Goal: Task Accomplishment & Management: Manage account settings

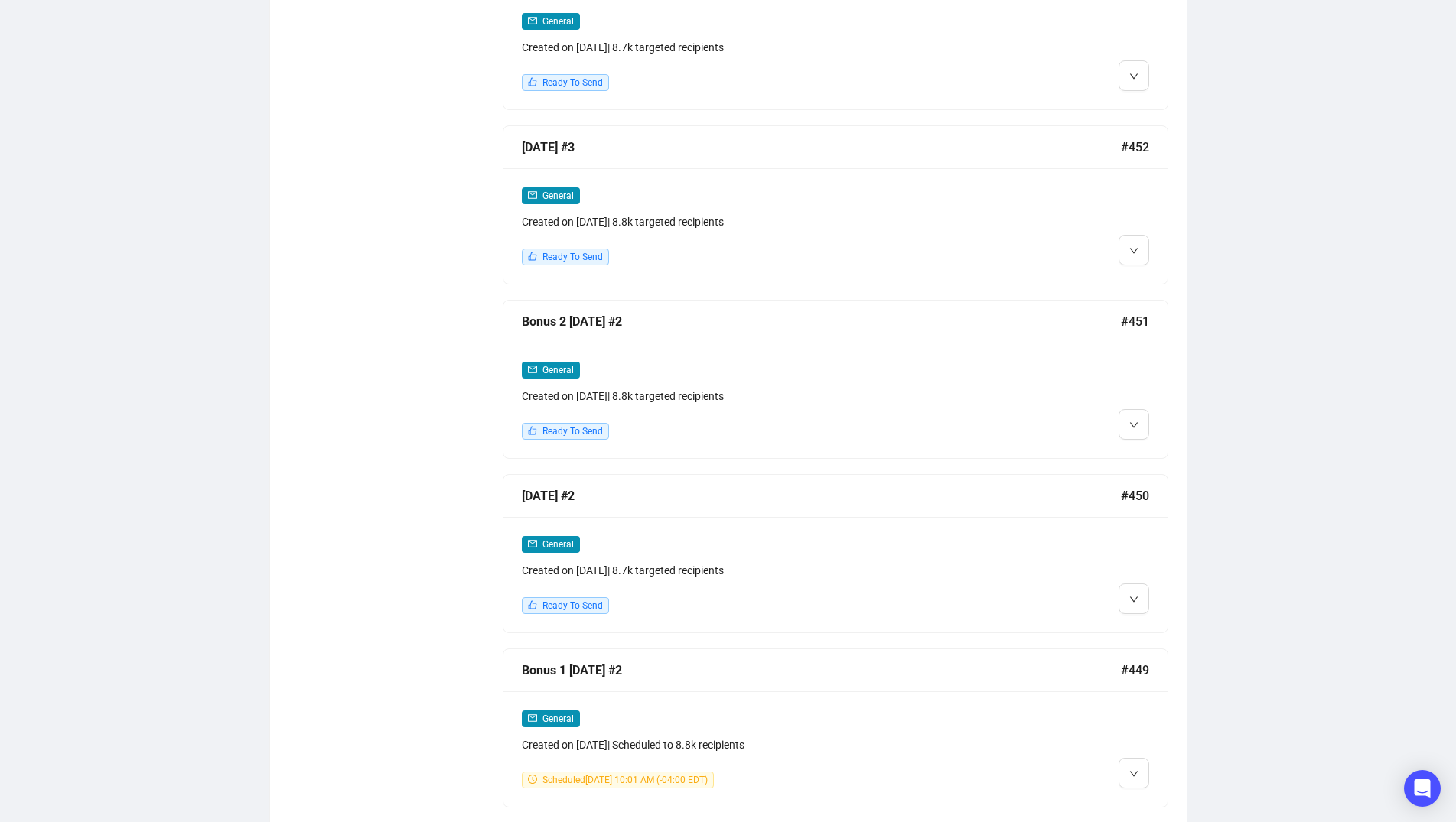
scroll to position [1234, 0]
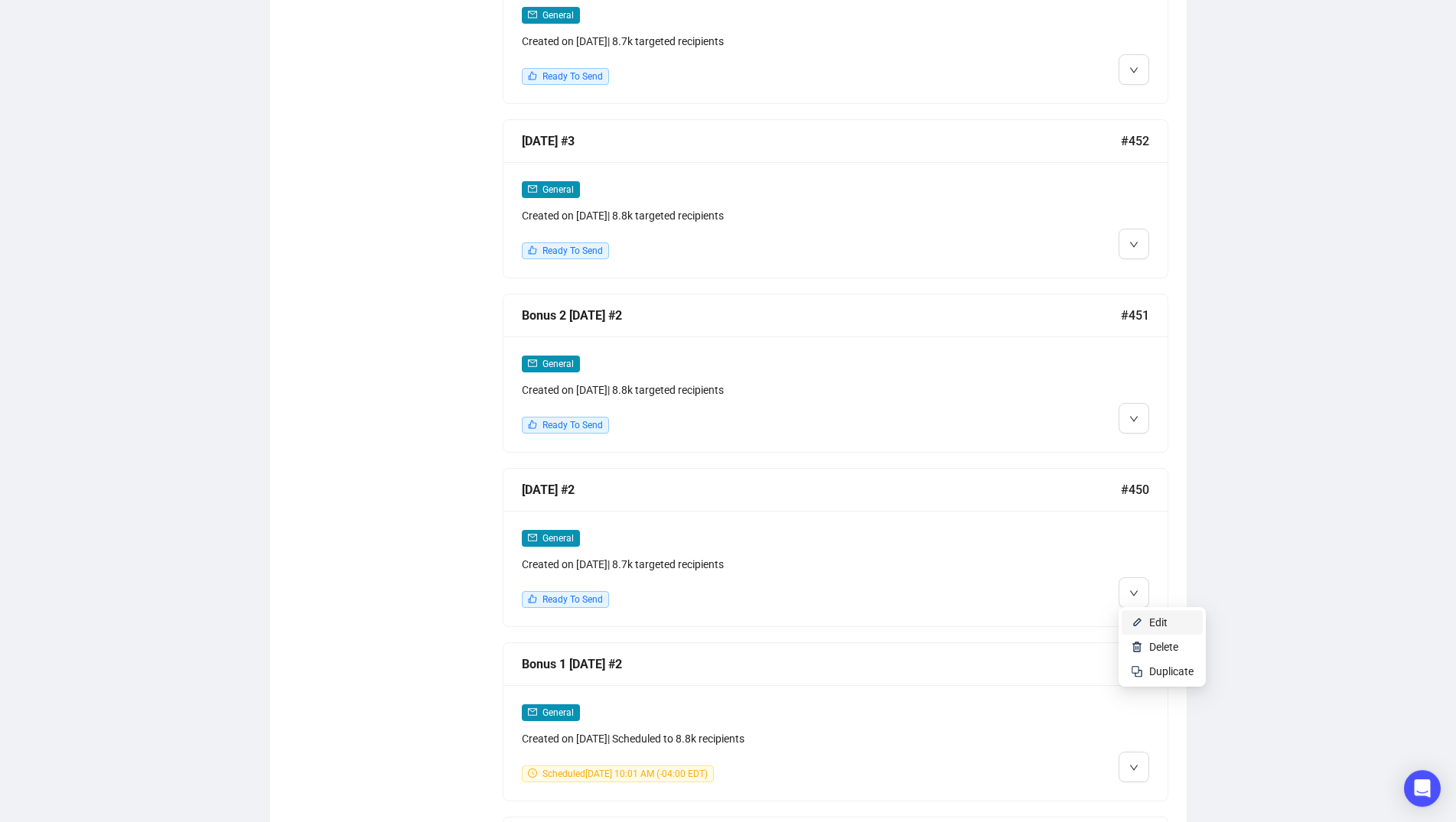
click at [1154, 619] on span "Edit" at bounding box center [1159, 621] width 18 height 12
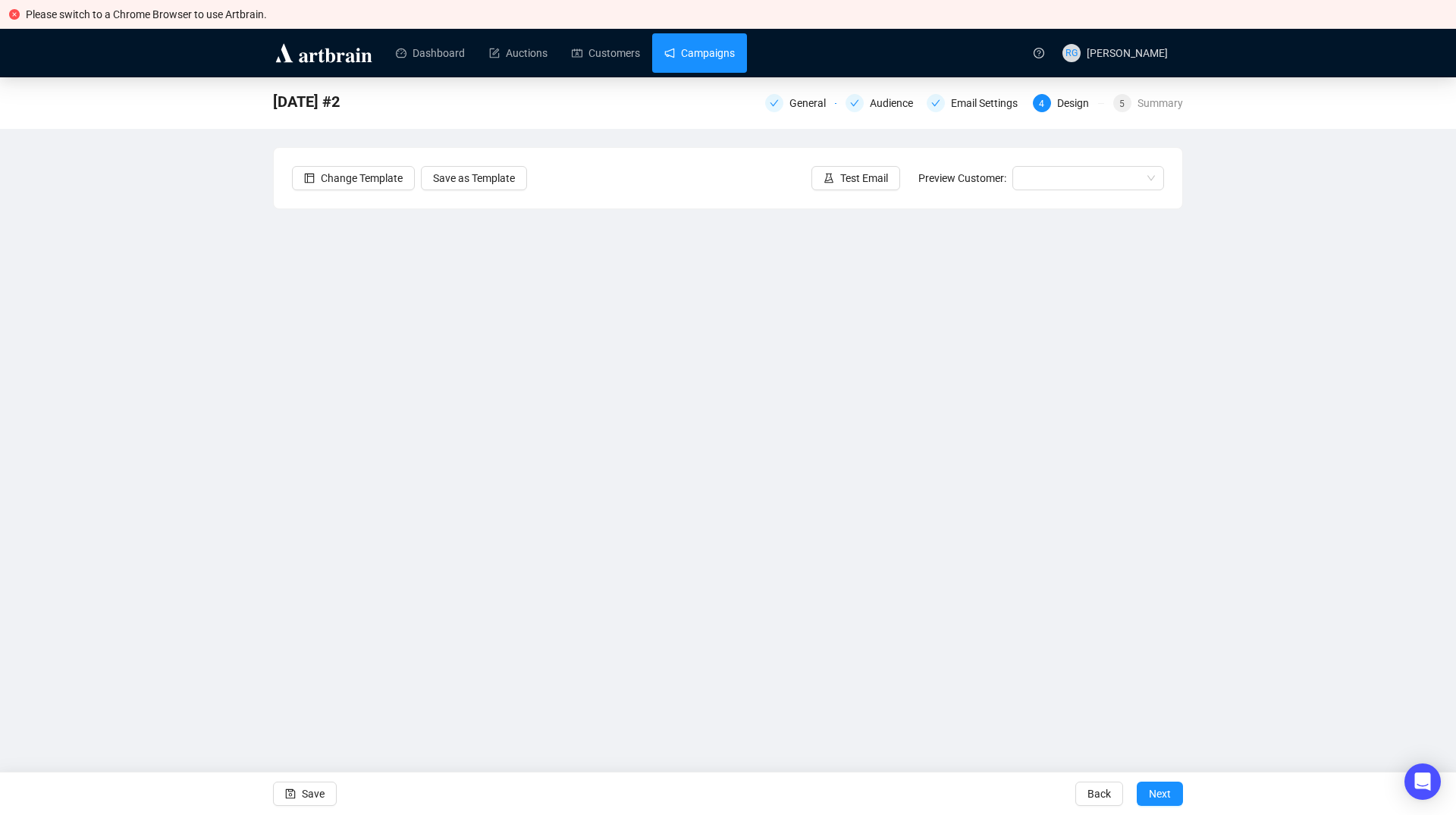
click at [708, 47] on link "Campaigns" at bounding box center [699, 53] width 70 height 39
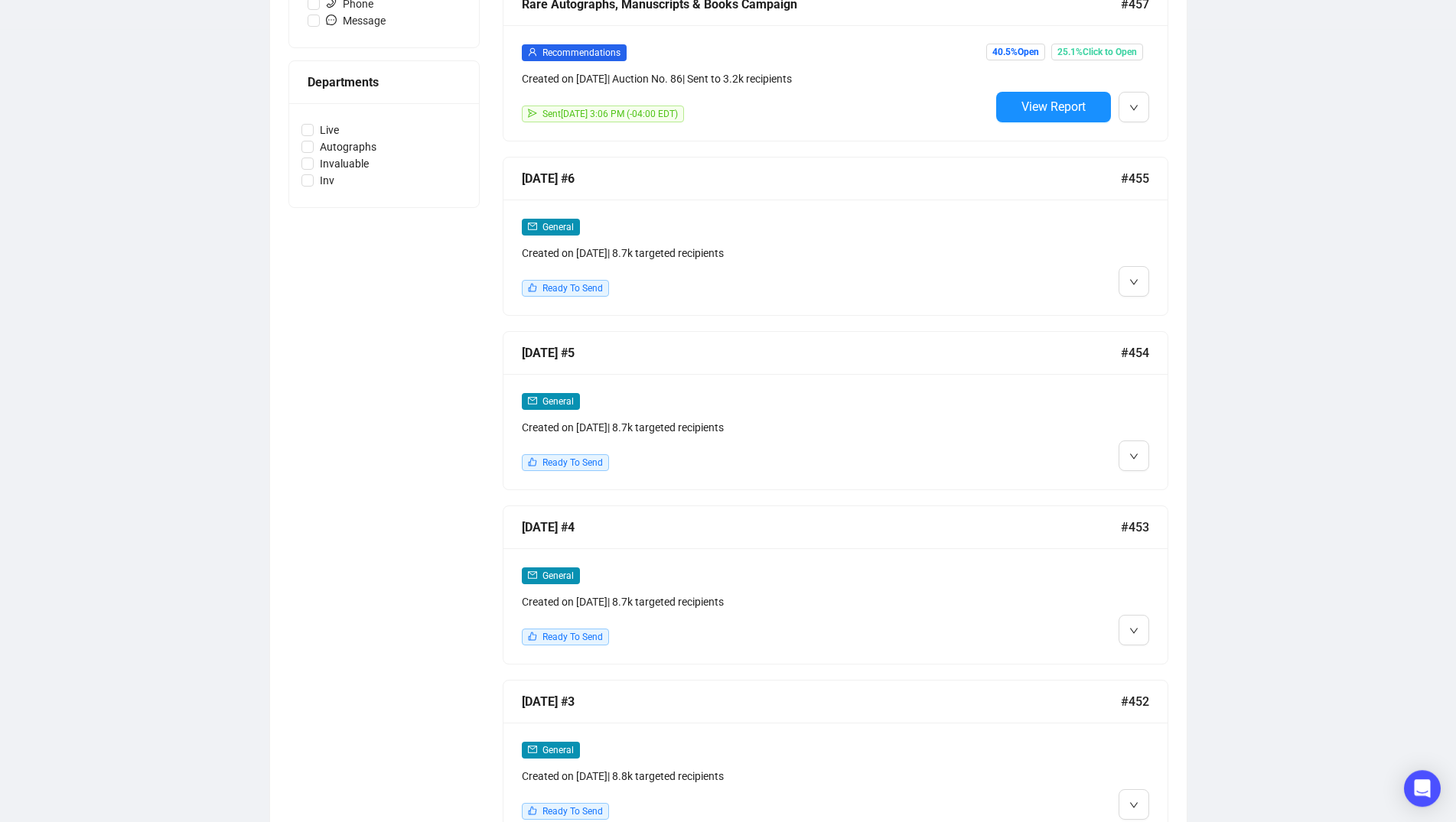
scroll to position [710, 0]
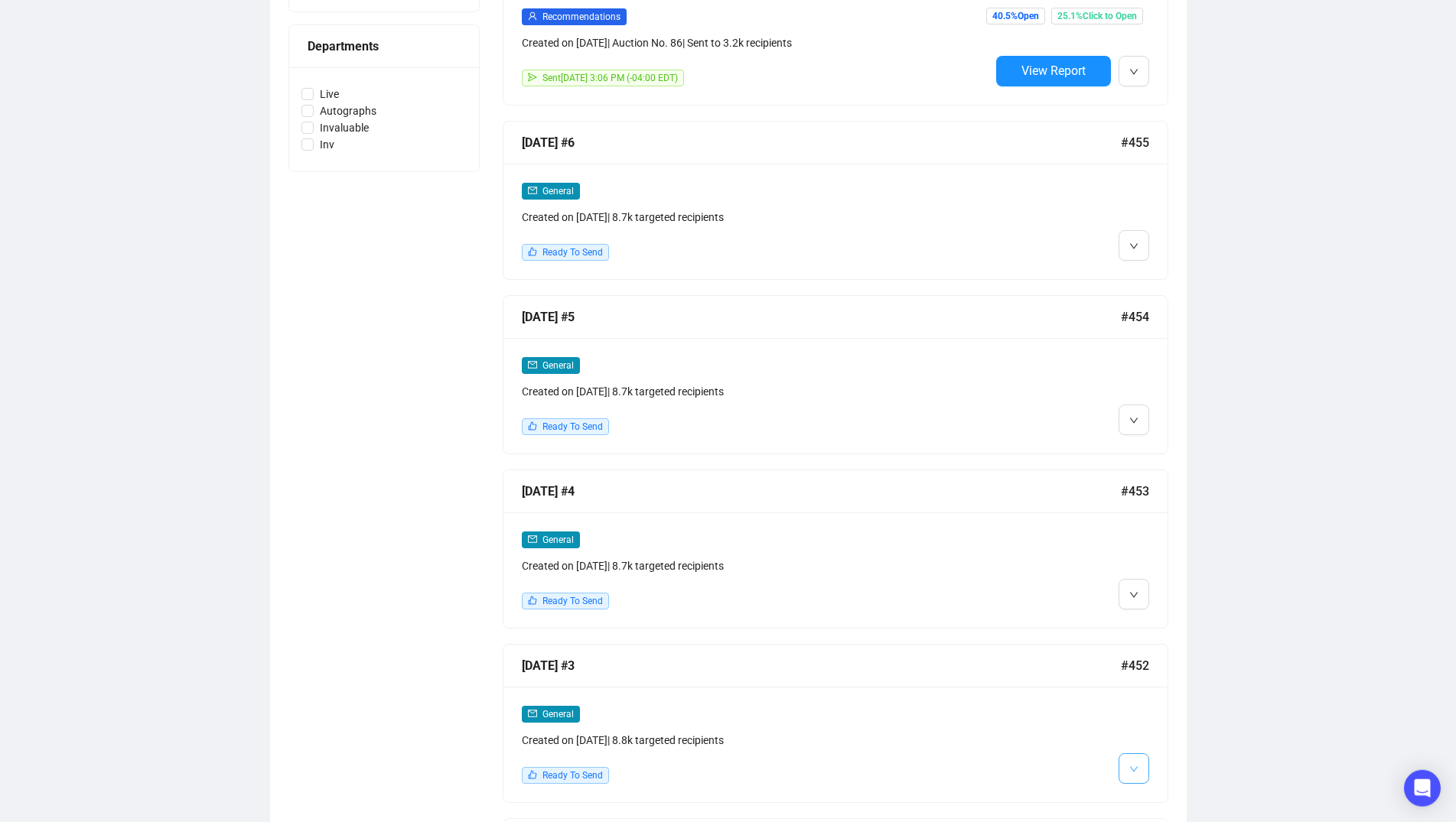
click at [1139, 766] on button "button" at bounding box center [1133, 768] width 30 height 30
click at [1136, 677] on img at bounding box center [1136, 682] width 12 height 12
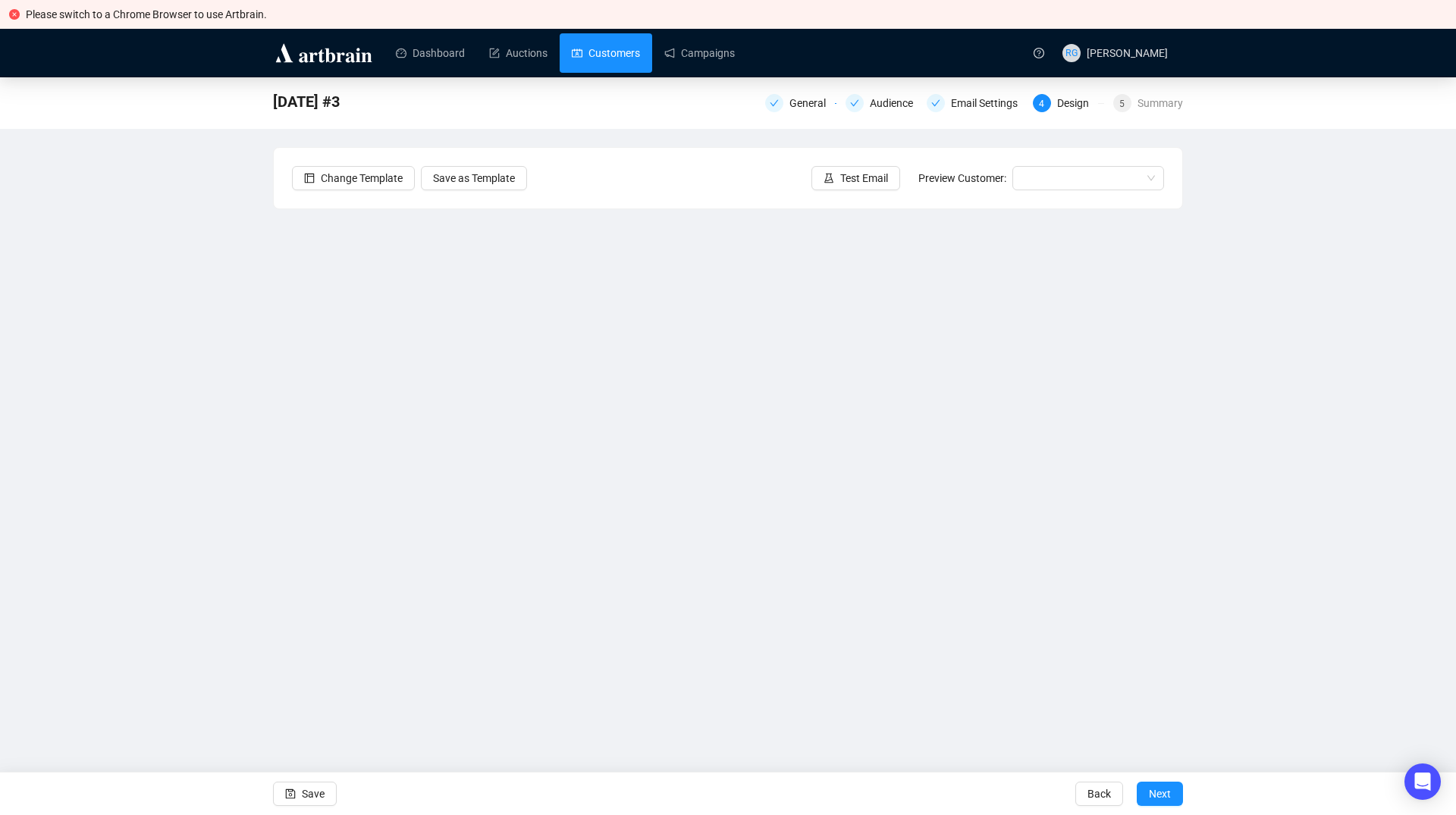
click at [593, 54] on link "Customers" at bounding box center [605, 53] width 68 height 39
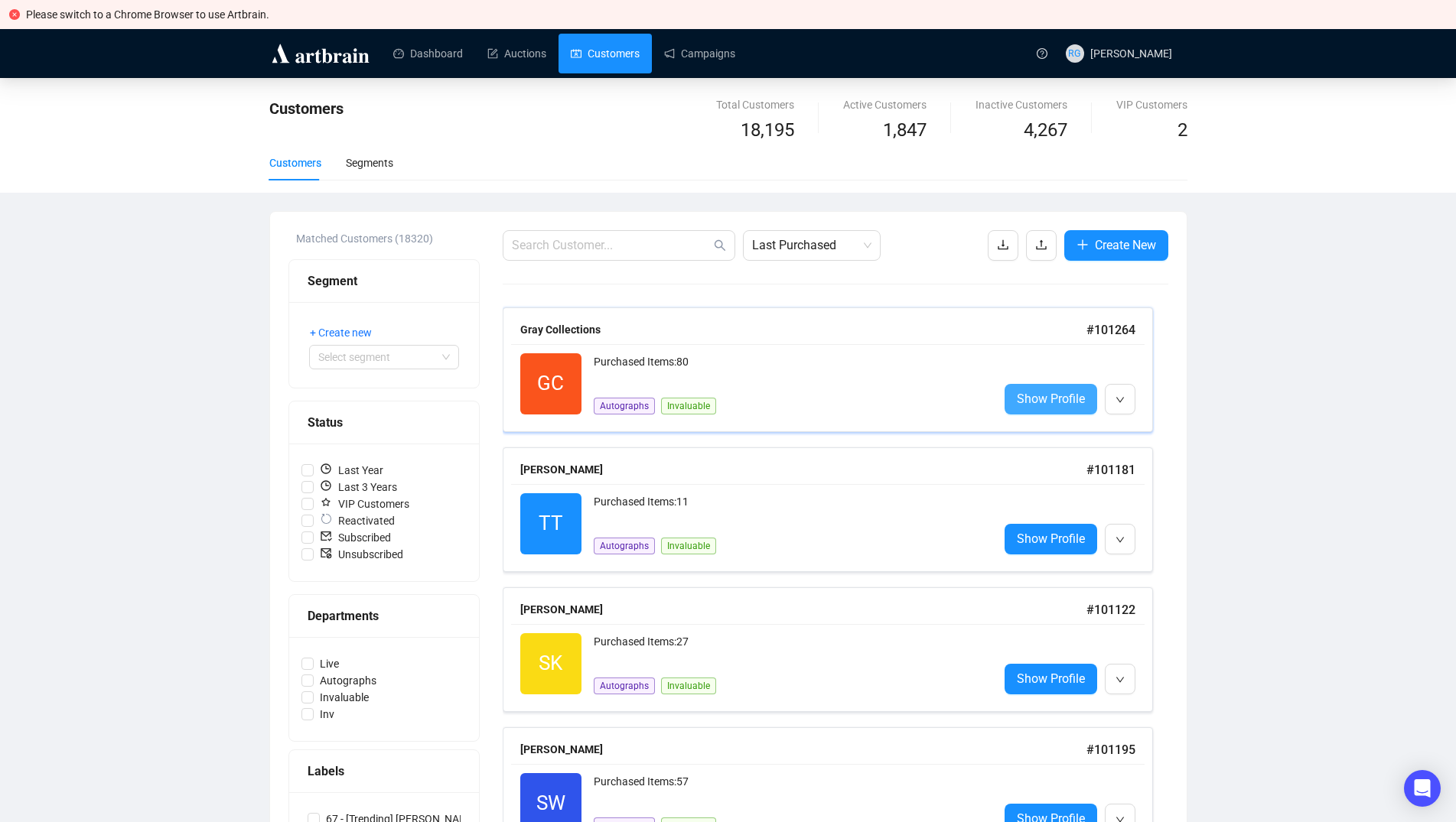
click at [1054, 403] on span "Show Profile" at bounding box center [1051, 399] width 68 height 19
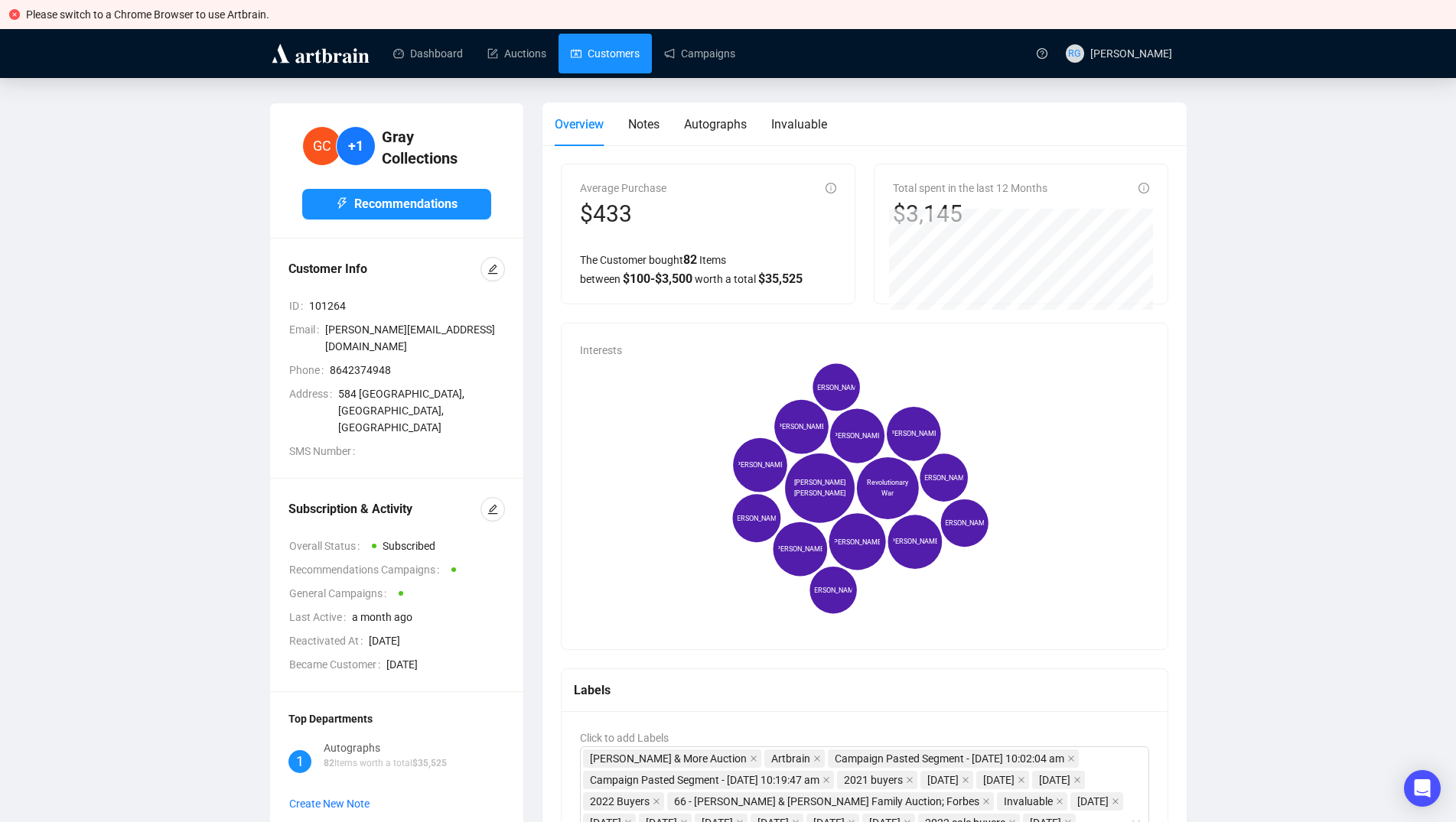
click at [623, 61] on link "Customers" at bounding box center [605, 53] width 69 height 40
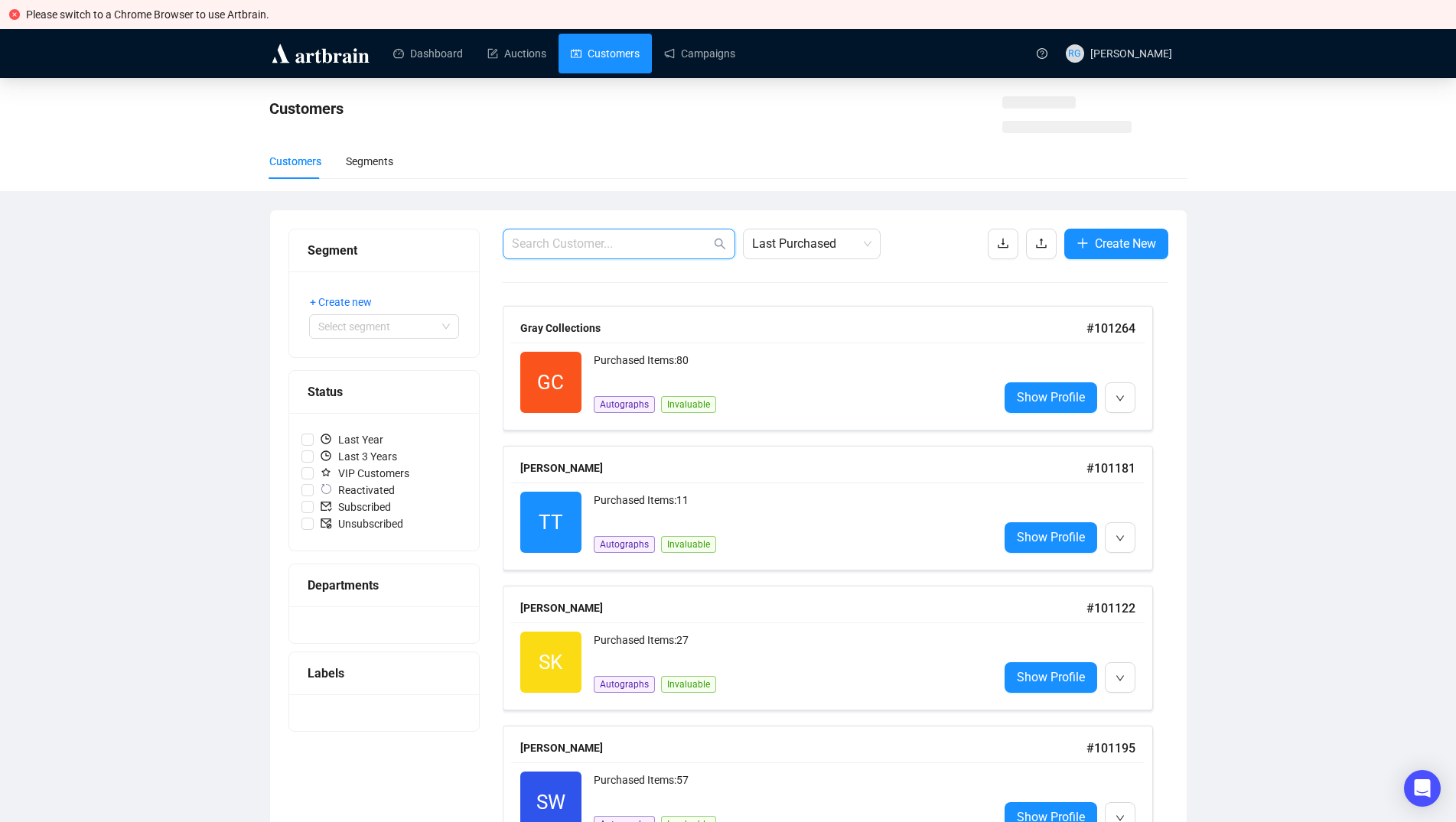
click at [594, 244] on input "text" at bounding box center [612, 244] width 199 height 18
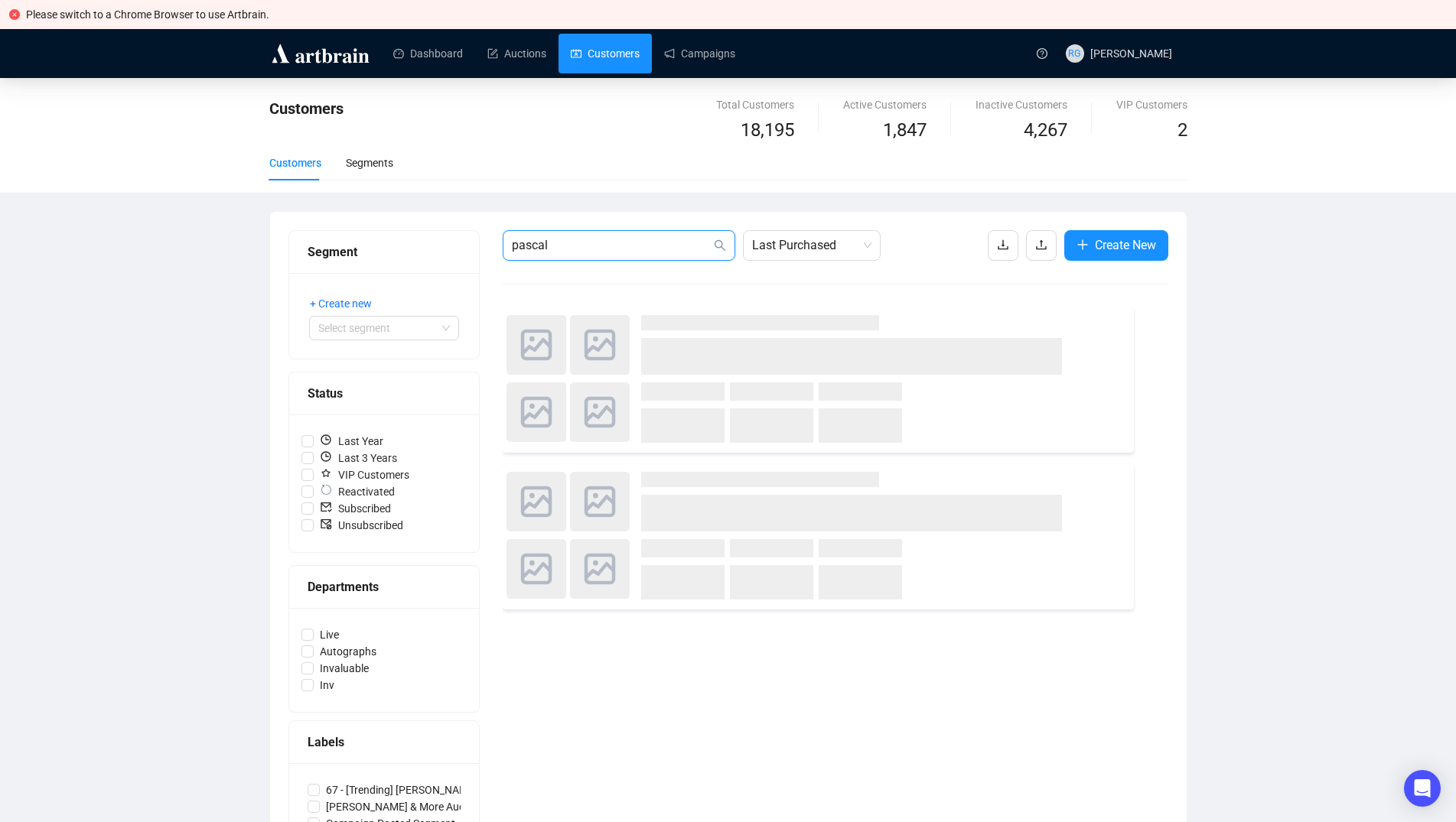
type input "pascal"
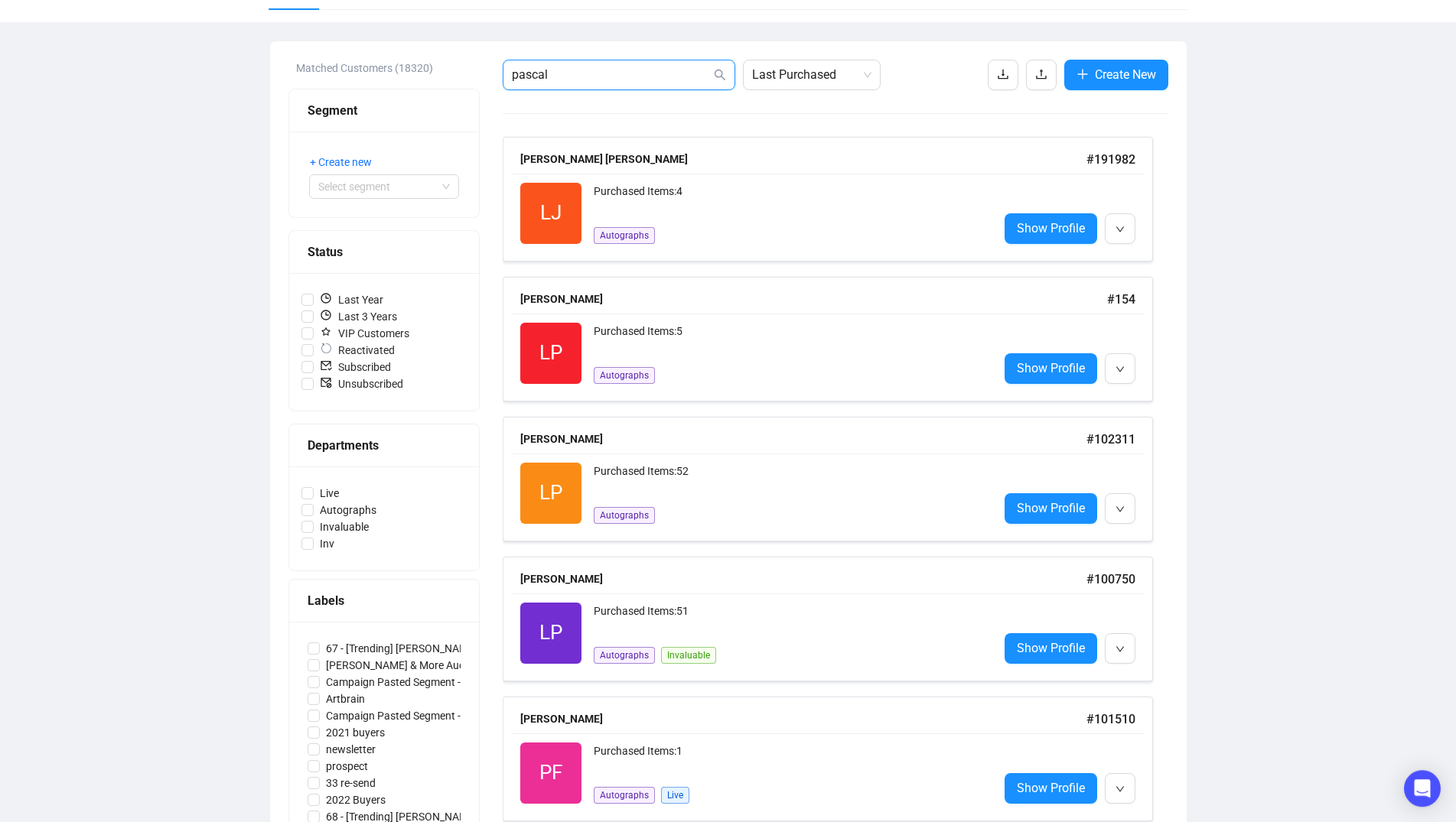
scroll to position [196, 0]
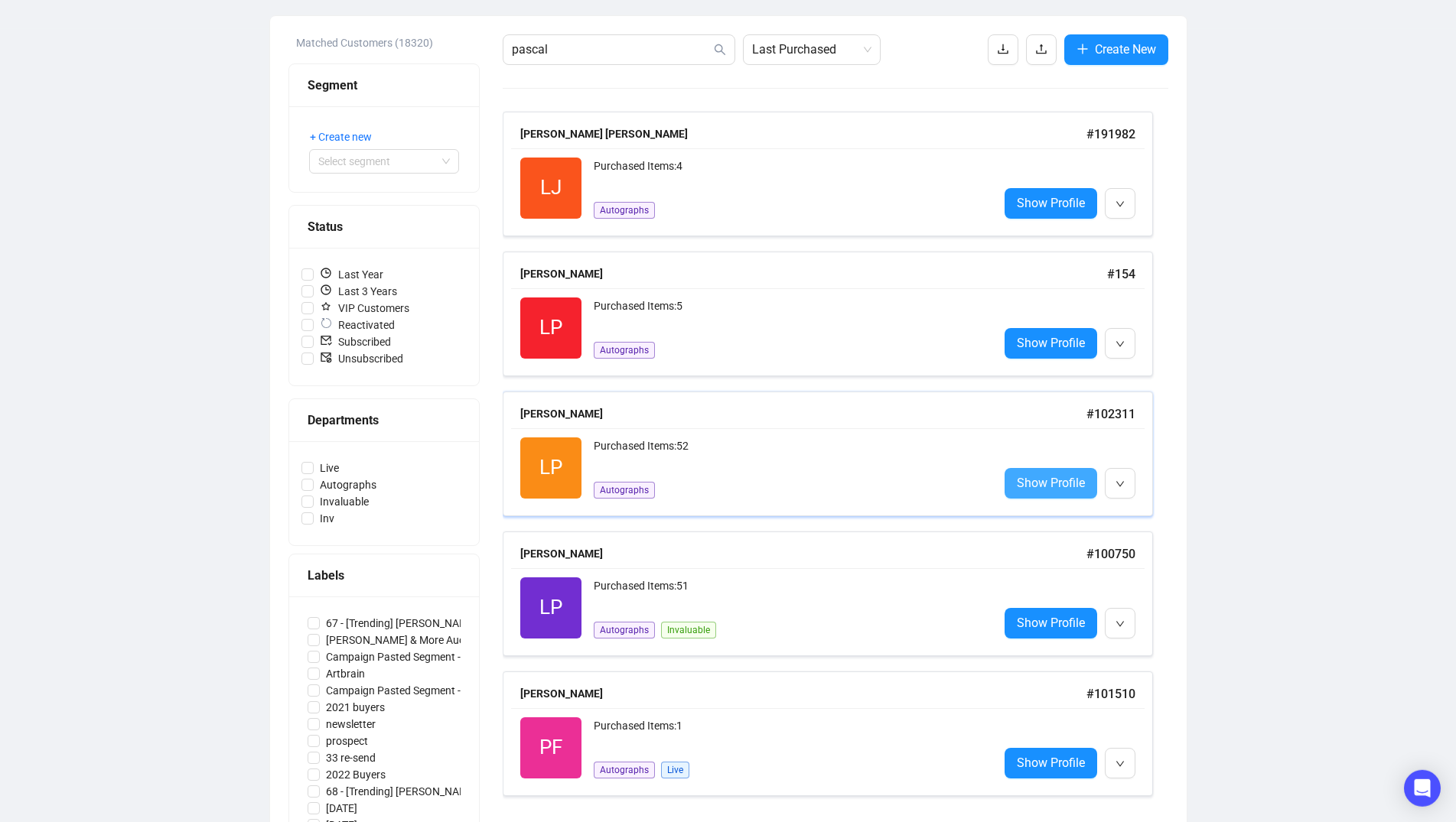
click at [1053, 486] on span "Show Profile" at bounding box center [1051, 482] width 68 height 19
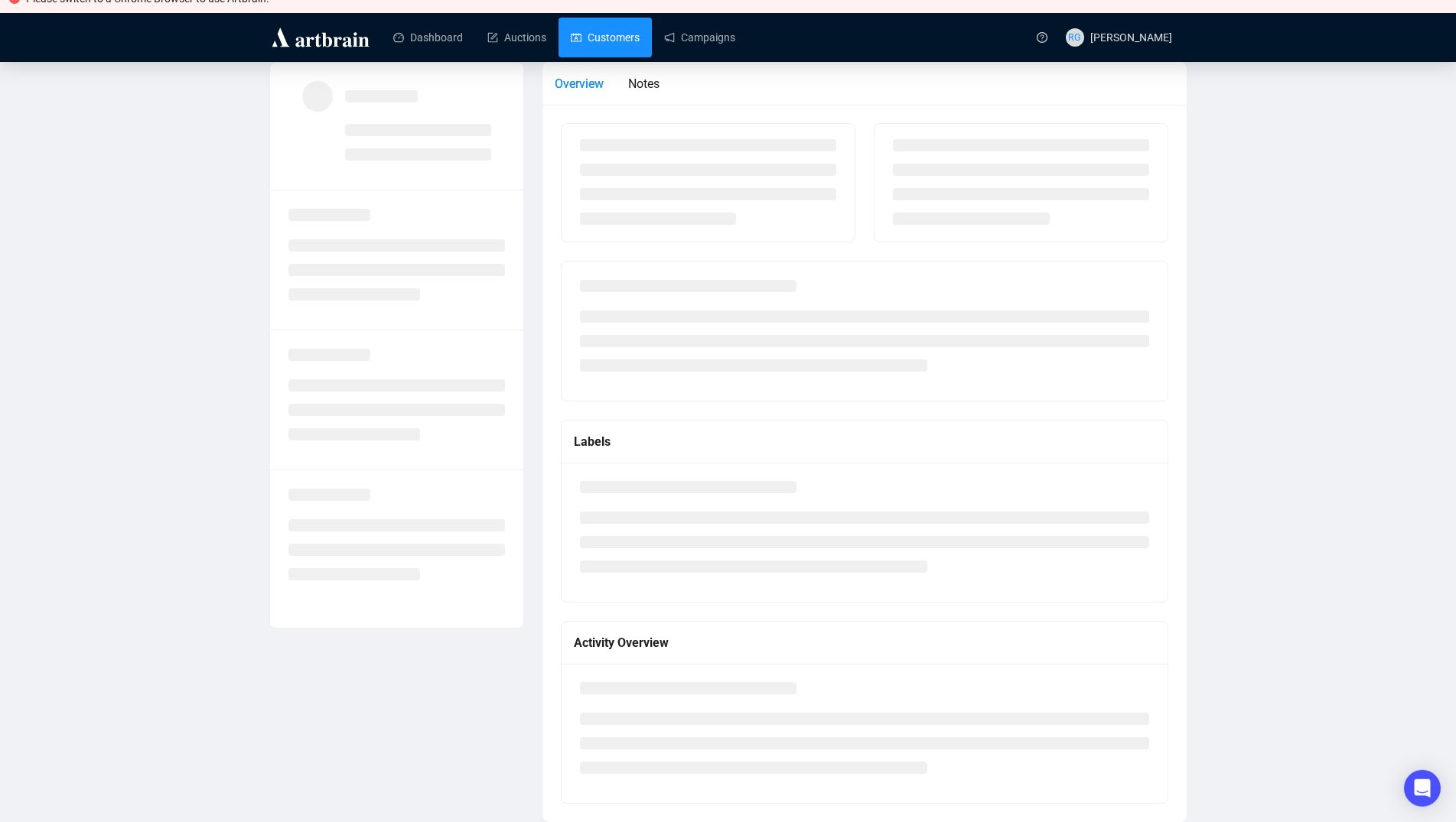
scroll to position [16, 0]
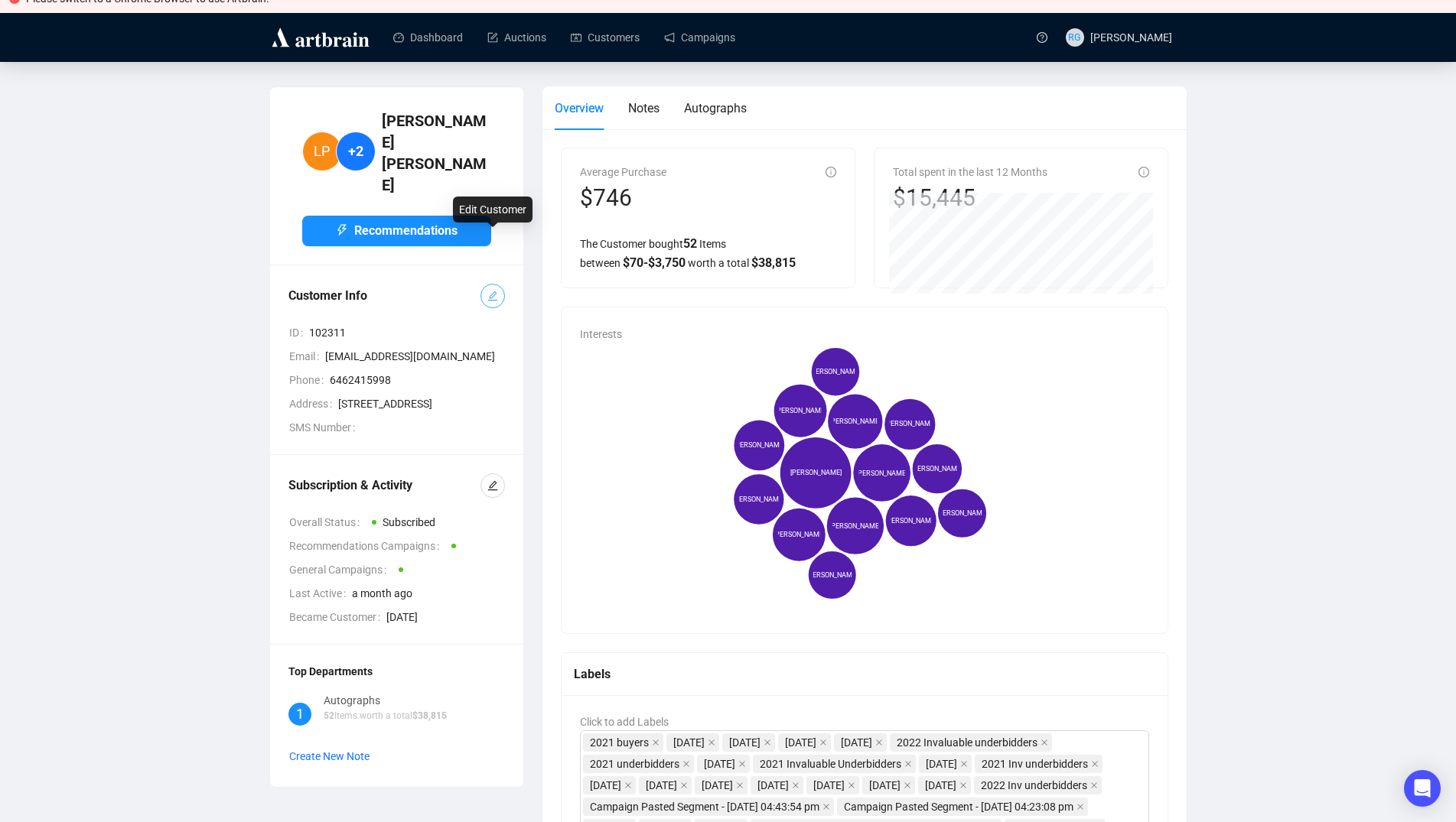
click at [491, 291] on icon "edit" at bounding box center [493, 296] width 11 height 11
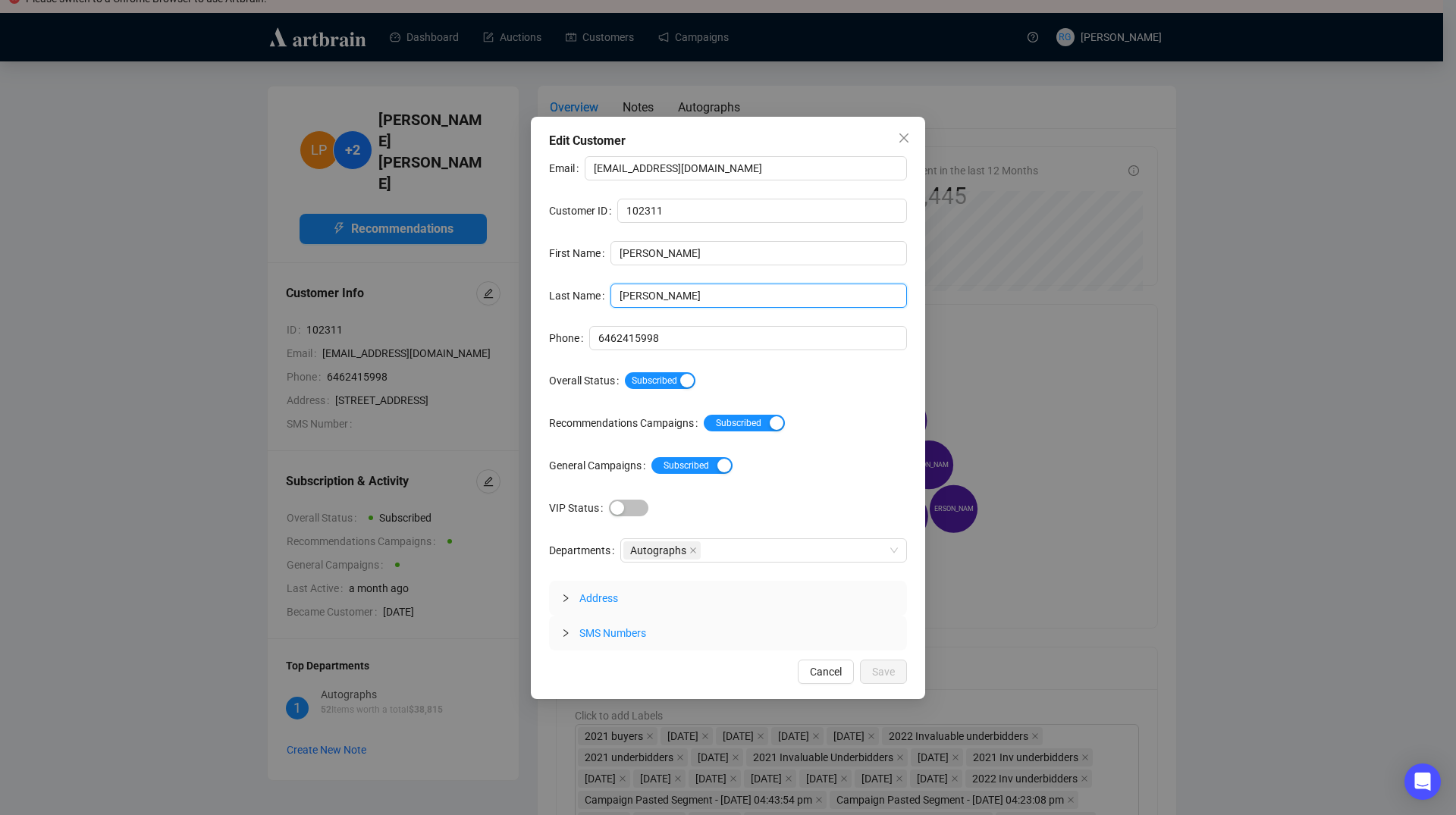
click at [671, 289] on input "[PERSON_NAME]" at bounding box center [759, 296] width 297 height 25
type input "[PERSON_NAME]"
click at [878, 665] on span "Save" at bounding box center [883, 672] width 23 height 16
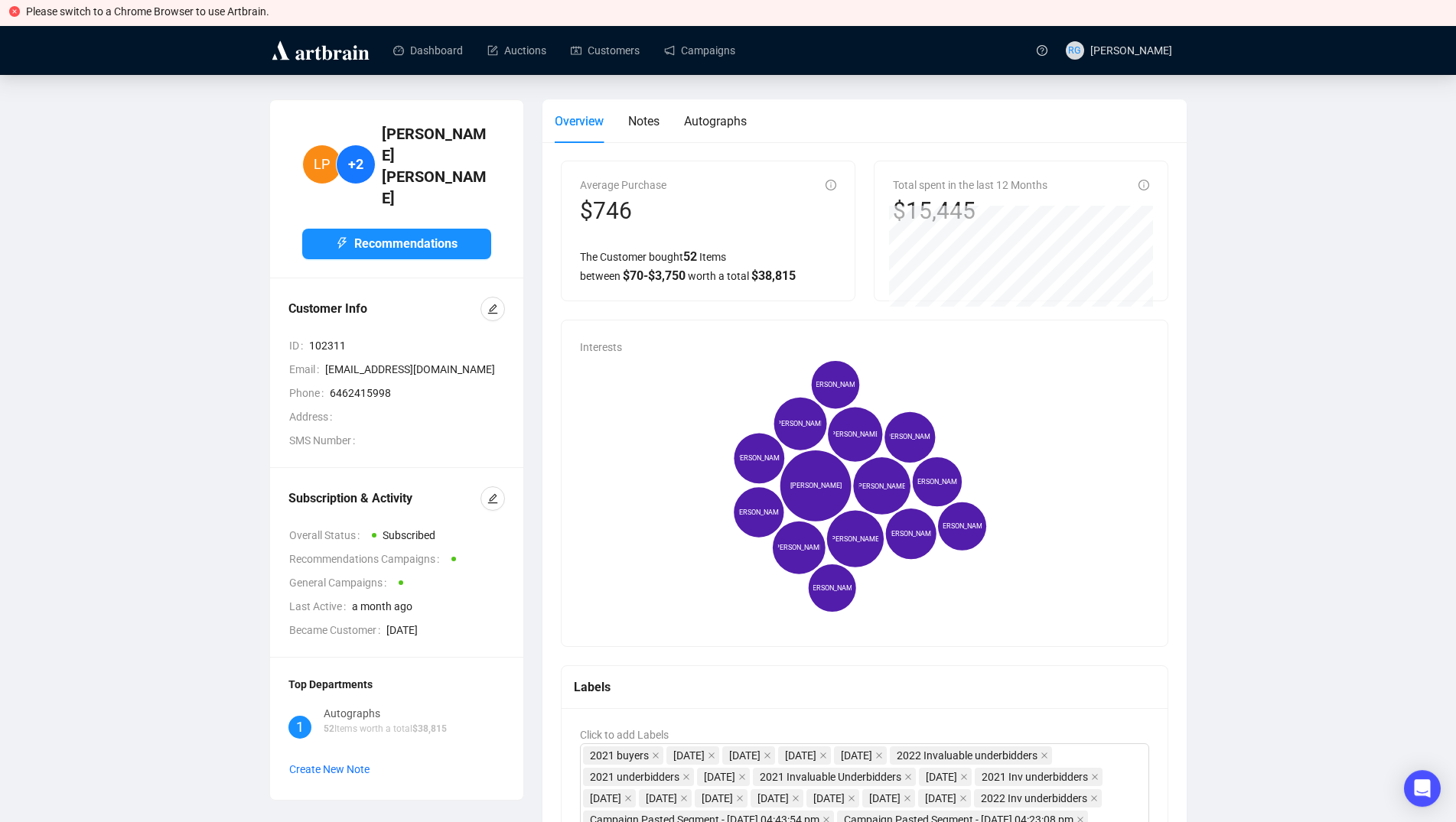
scroll to position [0, 0]
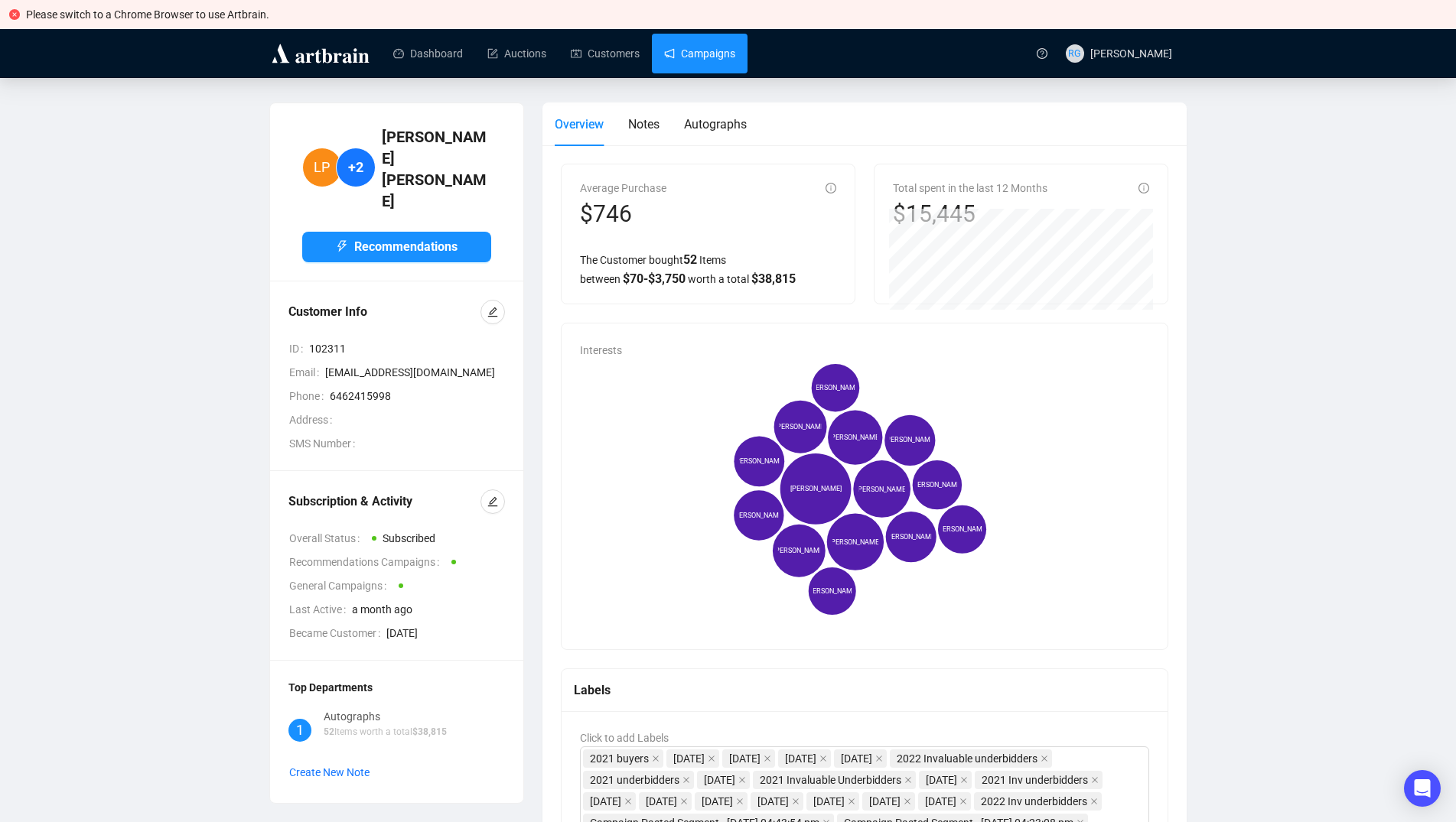
click at [698, 54] on link "Campaigns" at bounding box center [699, 53] width 71 height 40
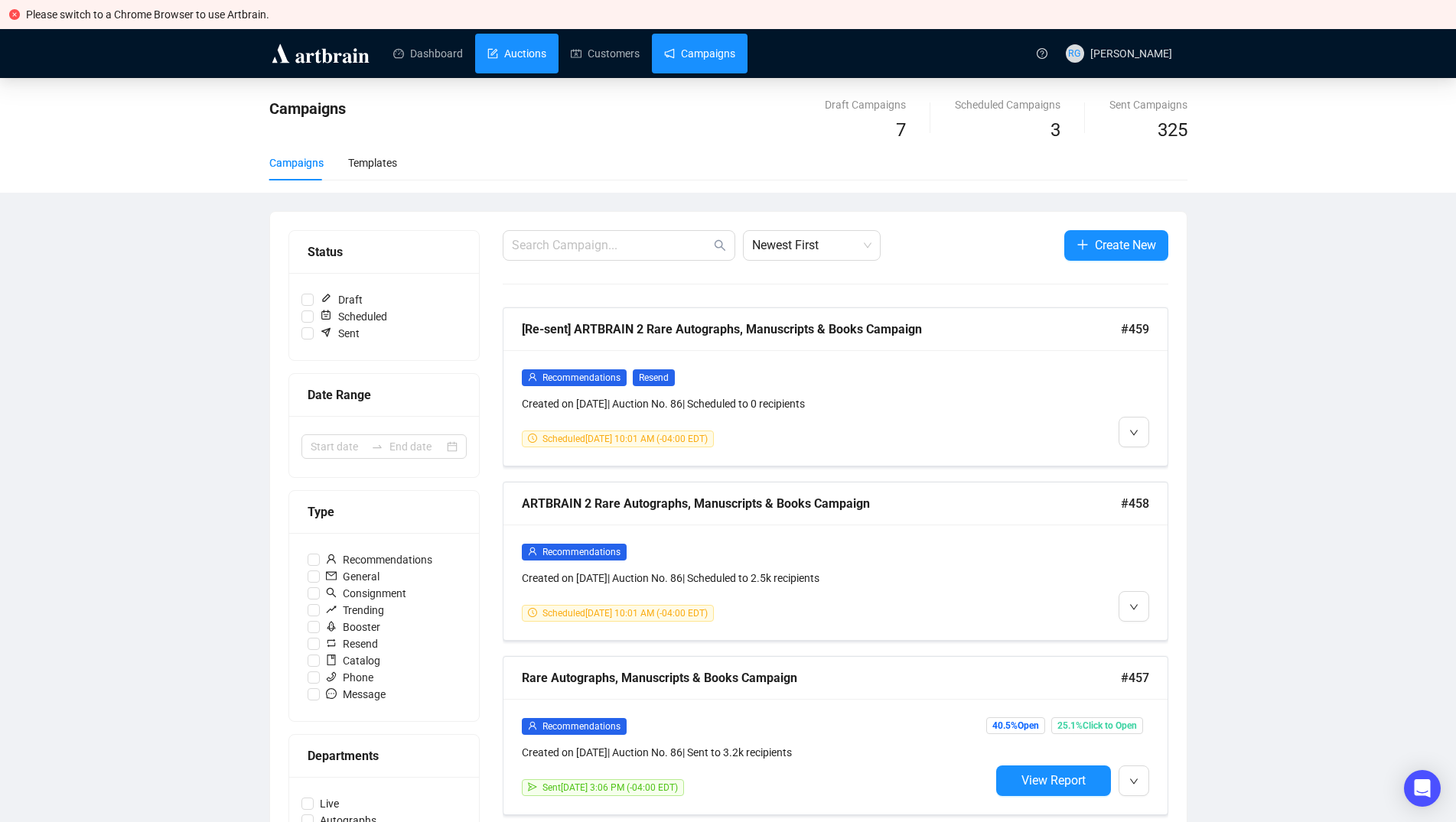
click at [506, 52] on link "Auctions" at bounding box center [517, 53] width 59 height 40
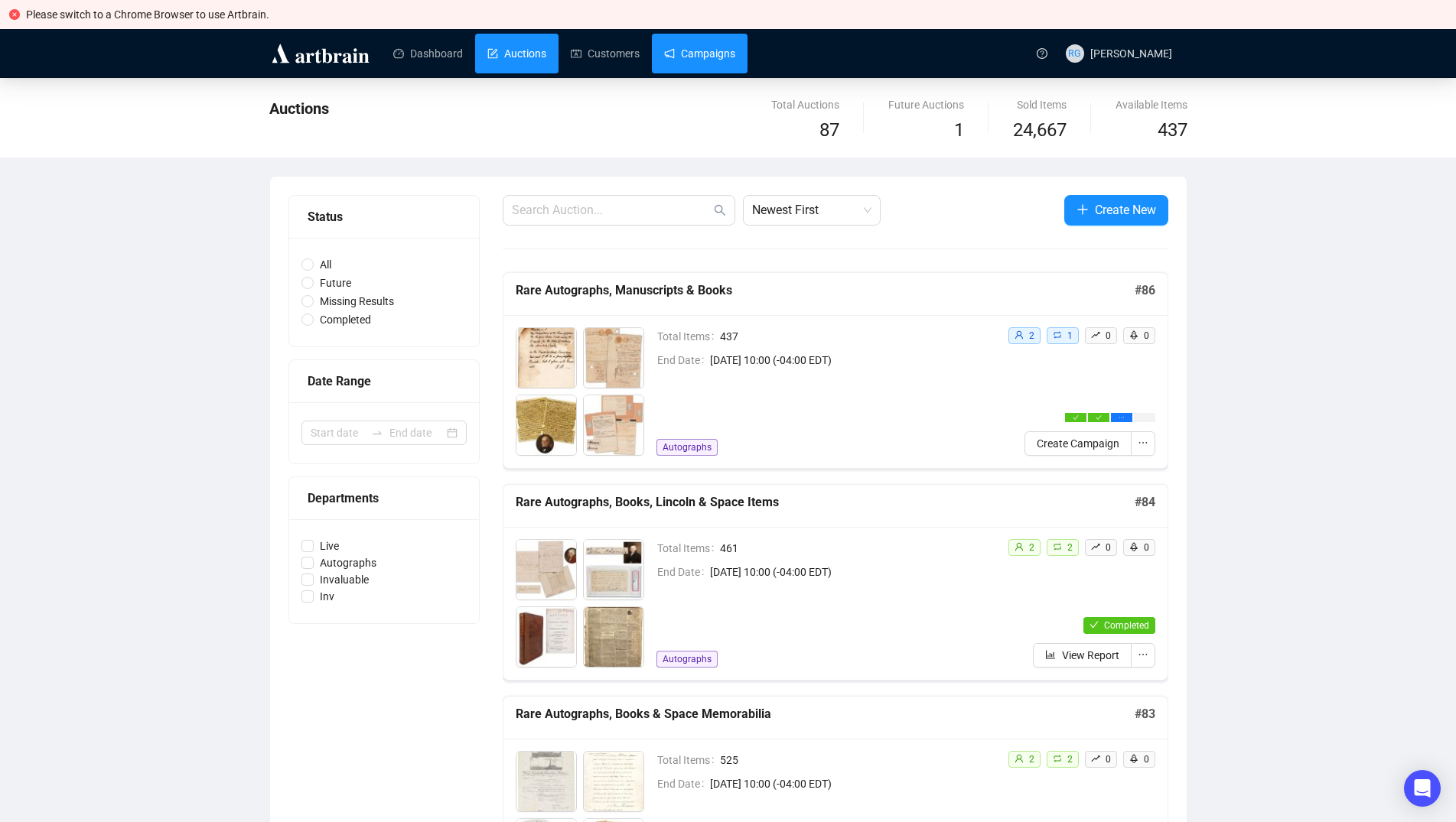
click at [681, 51] on link "Campaigns" at bounding box center [699, 53] width 71 height 40
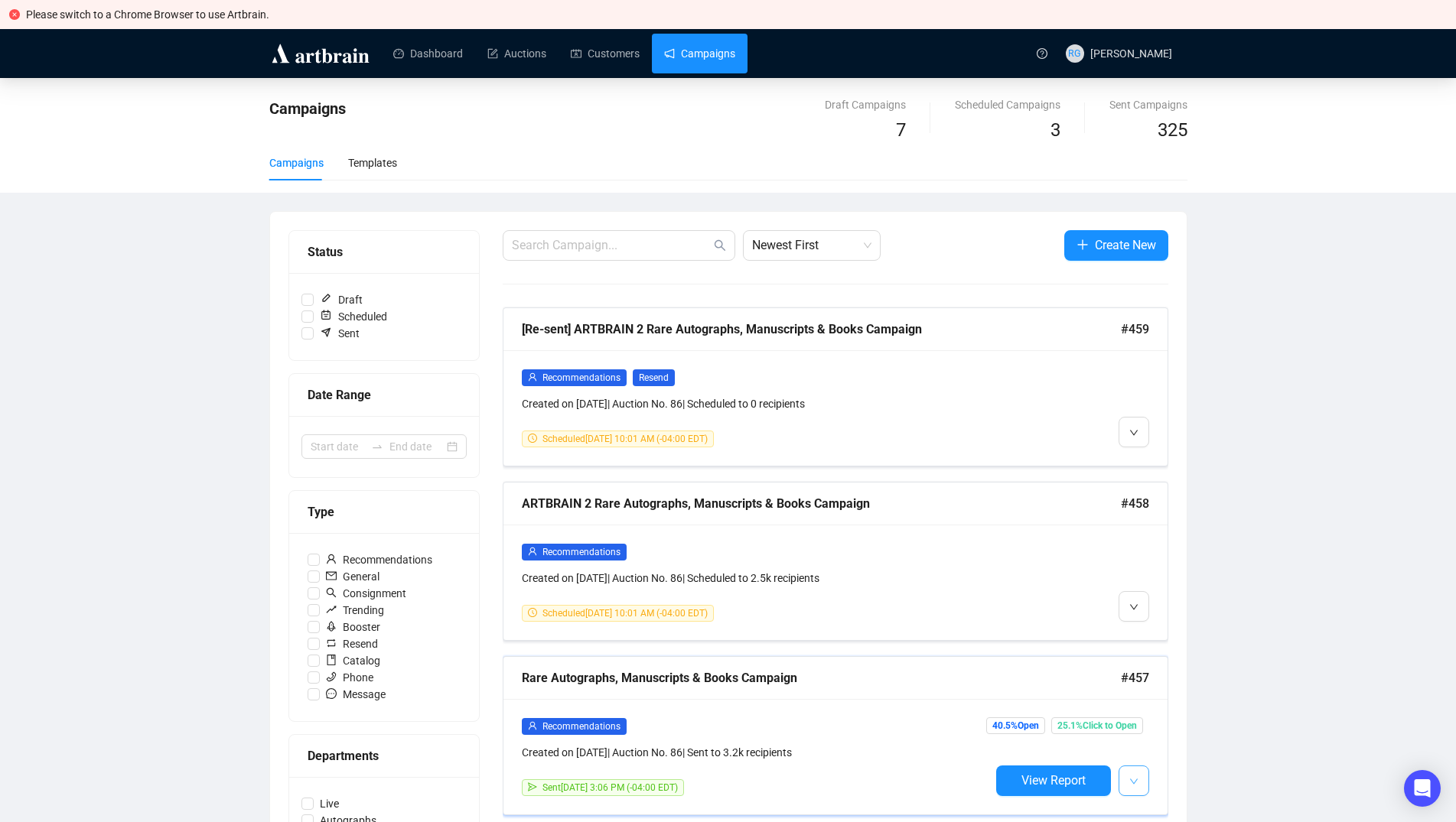
click at [1125, 779] on button "button" at bounding box center [1133, 780] width 30 height 30
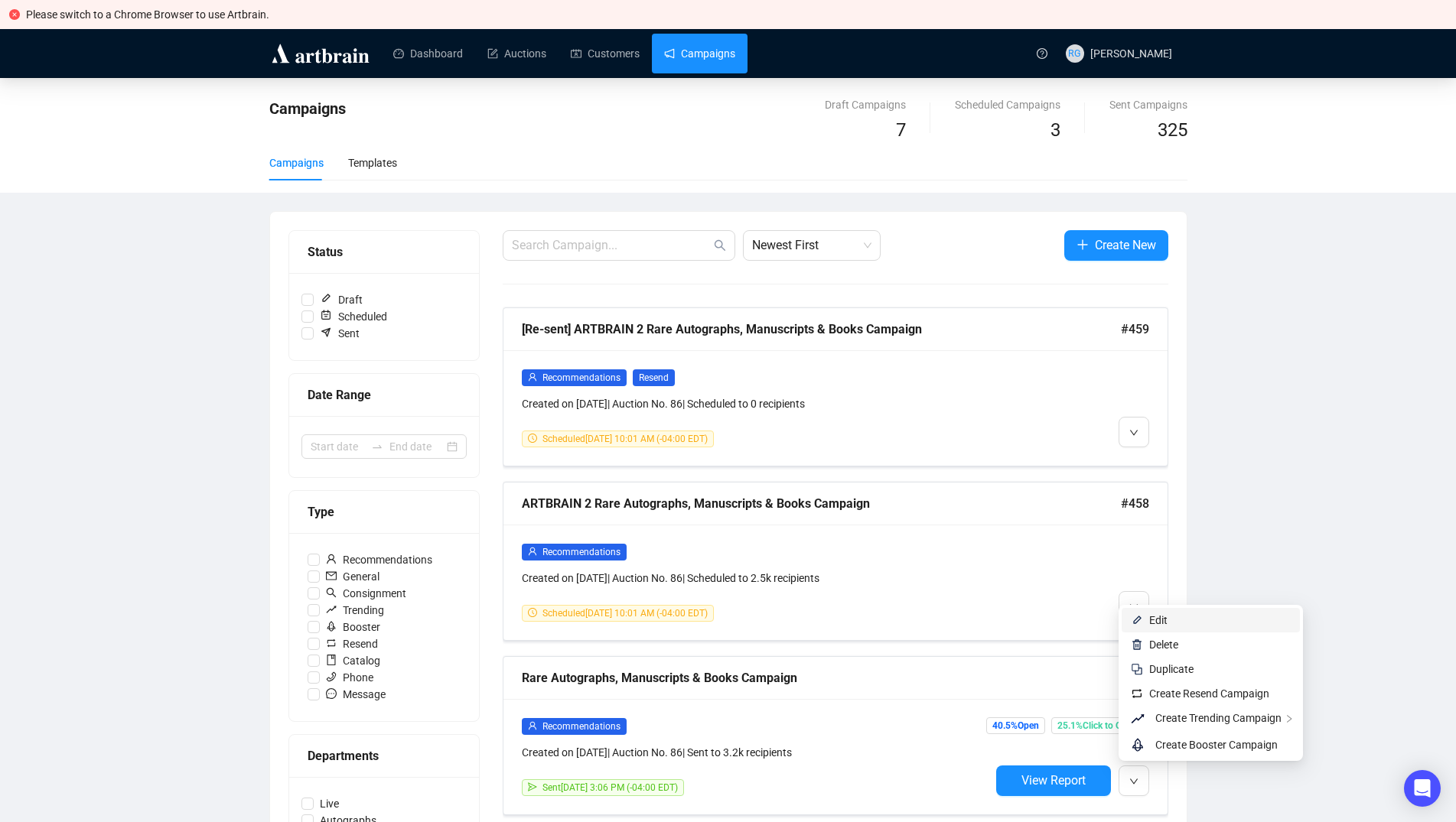
click at [1159, 622] on span "Edit" at bounding box center [1159, 619] width 18 height 12
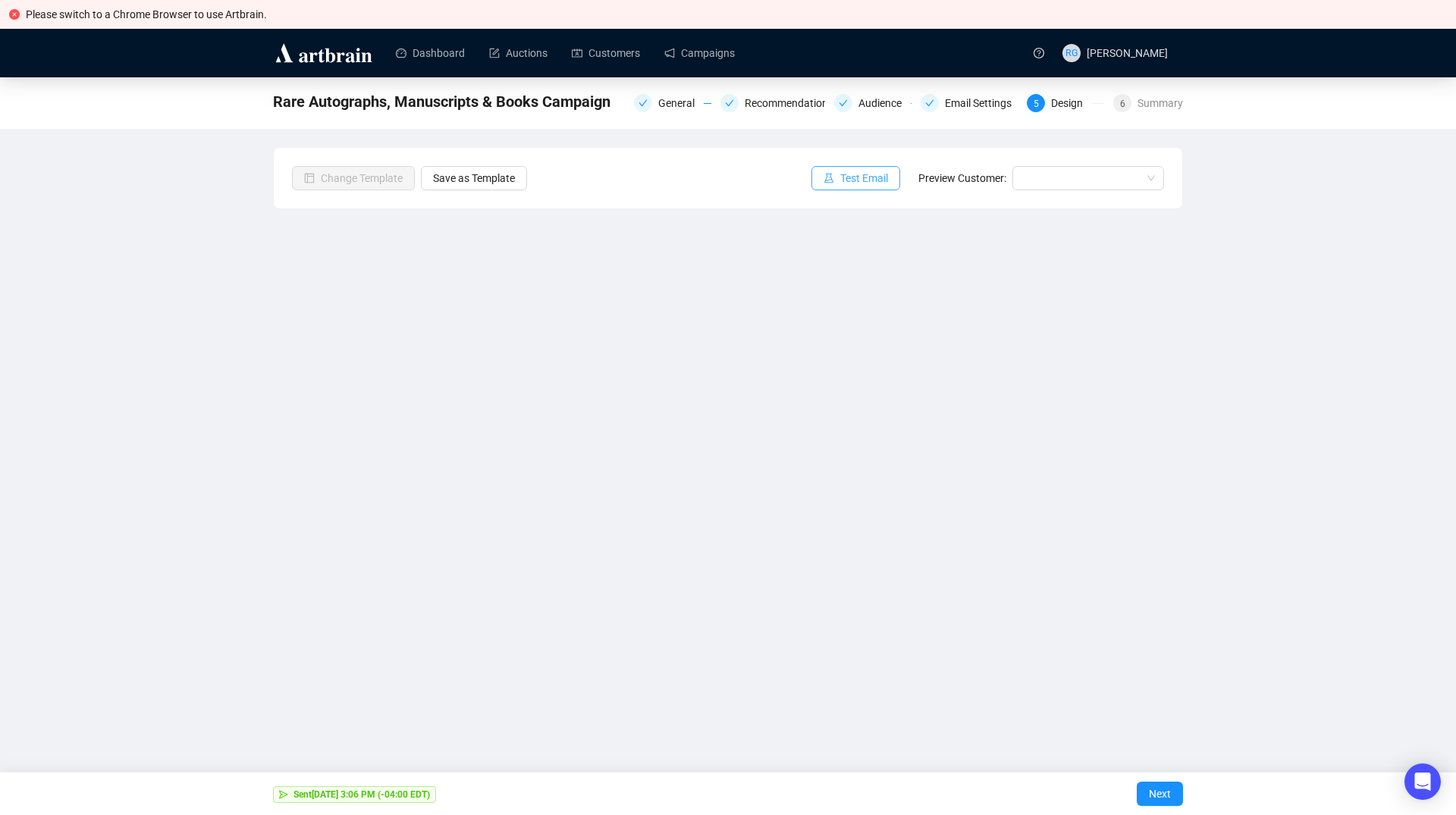
click at [875, 179] on span "Test Email" at bounding box center [864, 178] width 47 height 16
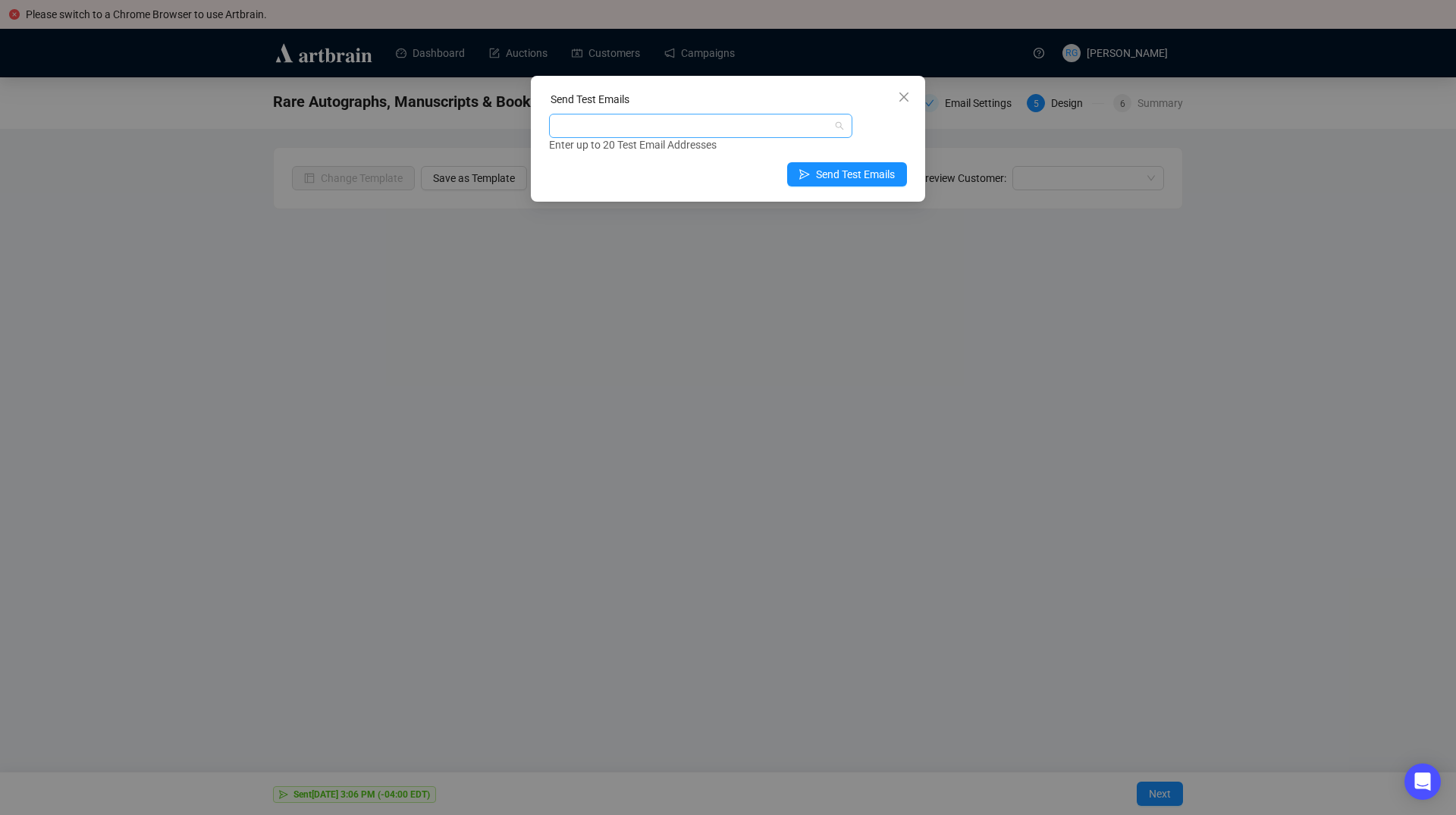
click at [598, 130] on div at bounding box center [693, 125] width 281 height 21
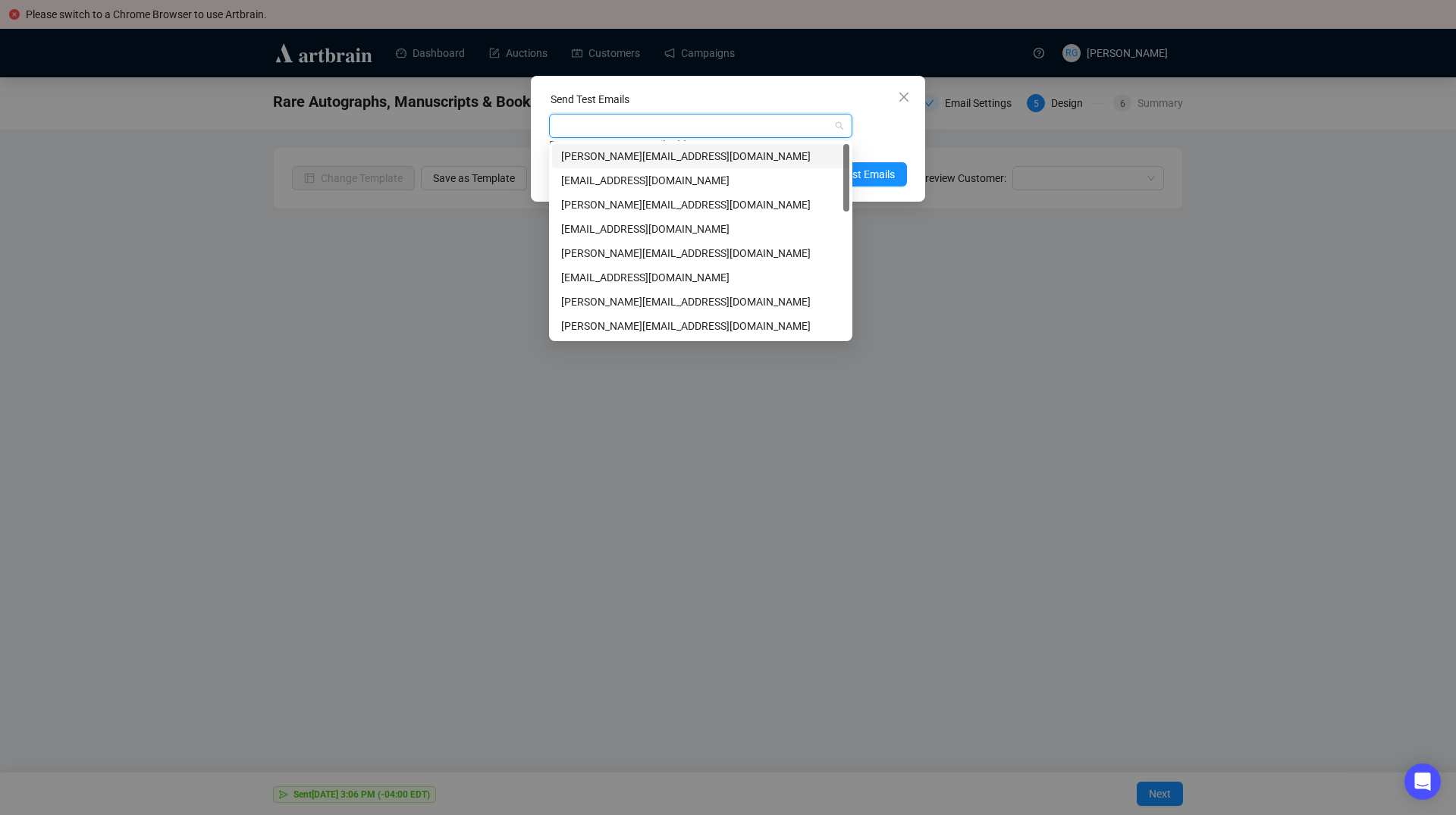
click at [598, 155] on div "[PERSON_NAME][EMAIL_ADDRESS][DOMAIN_NAME]" at bounding box center [701, 156] width 279 height 16
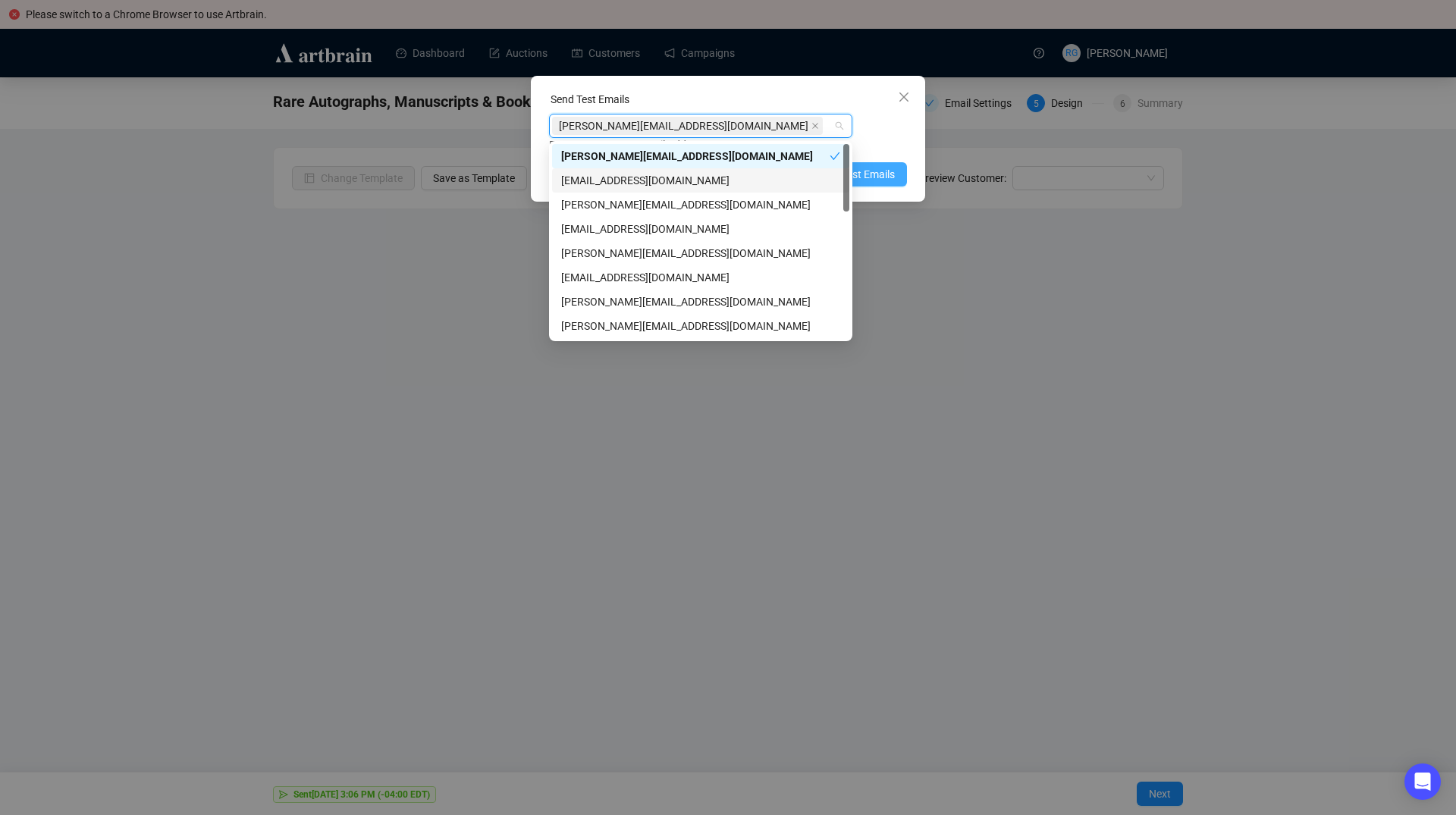
click at [892, 177] on span "Send Test Emails" at bounding box center [855, 174] width 79 height 16
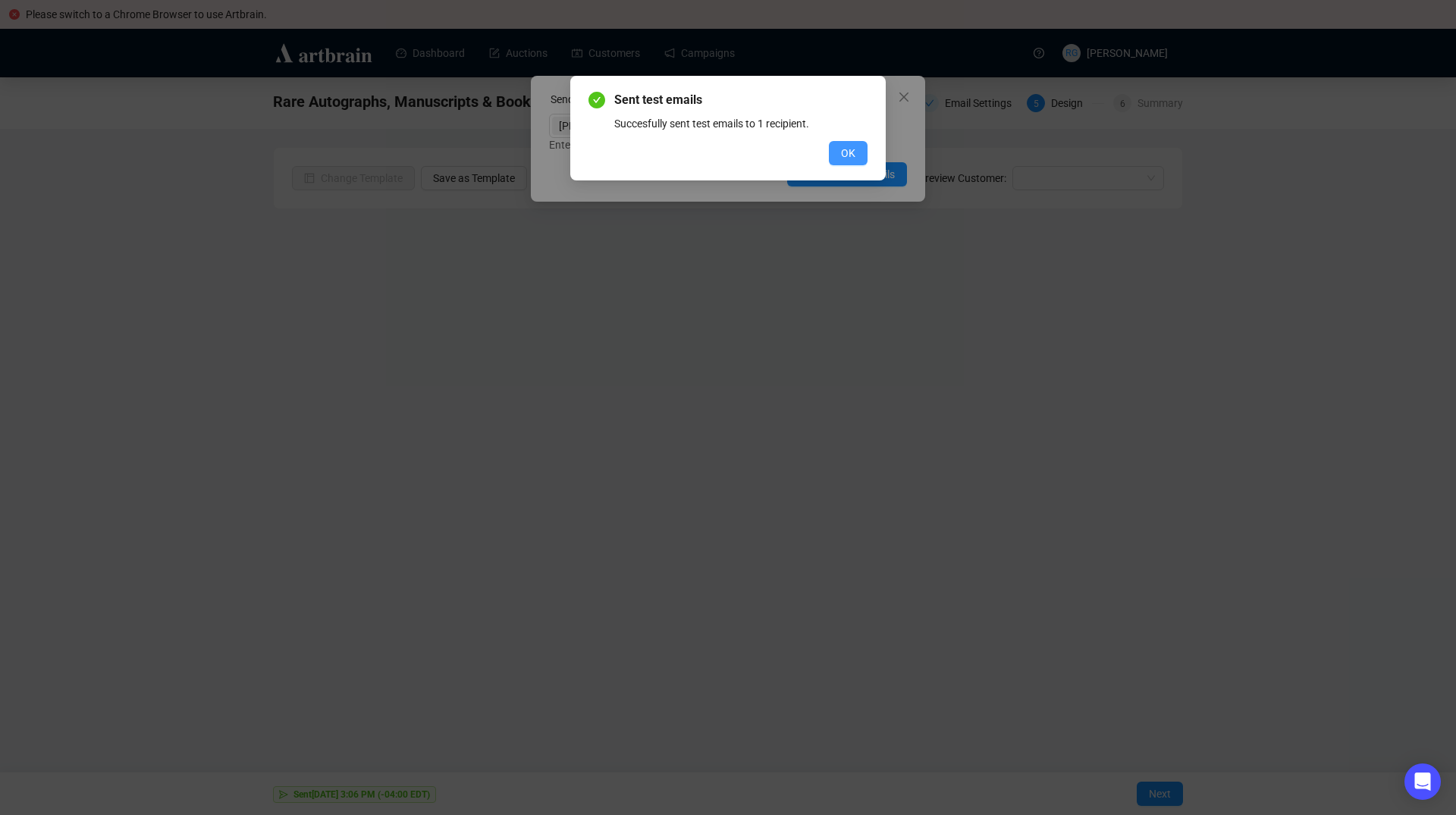
click at [853, 144] on button "OK" at bounding box center [848, 152] width 38 height 25
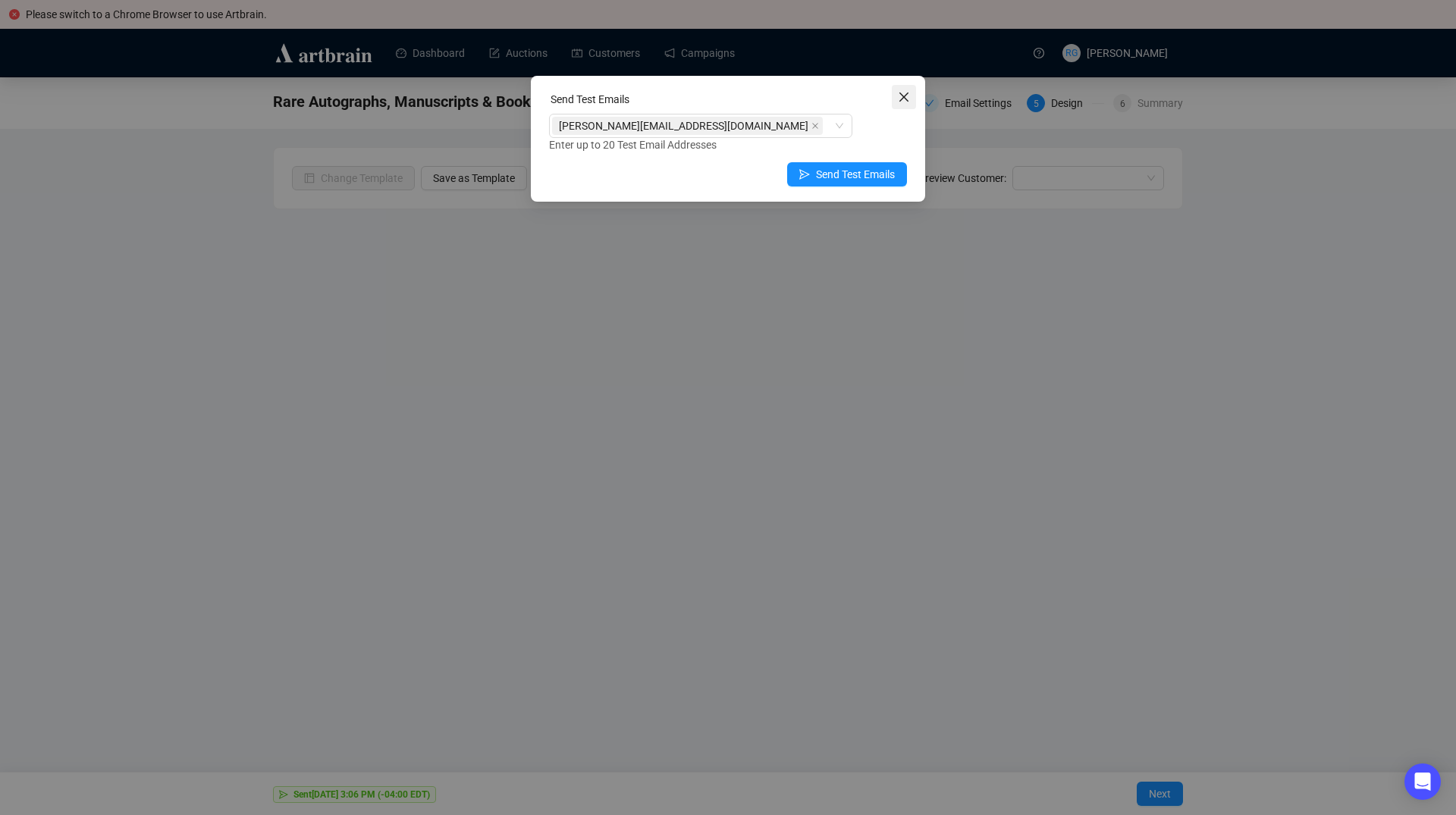
click at [902, 101] on icon "close" at bounding box center [903, 97] width 12 height 12
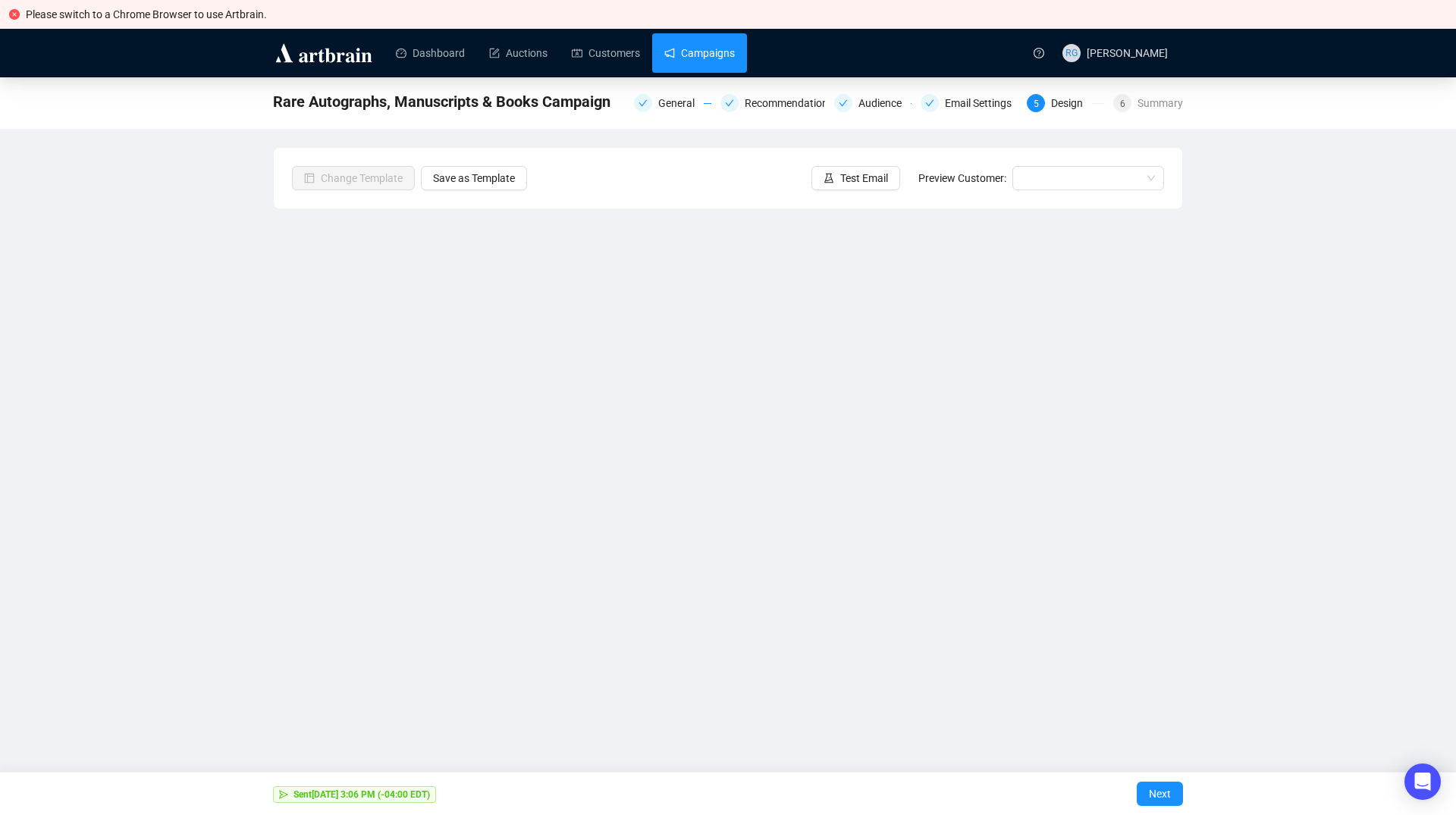
click at [707, 60] on link "Campaigns" at bounding box center [699, 53] width 70 height 39
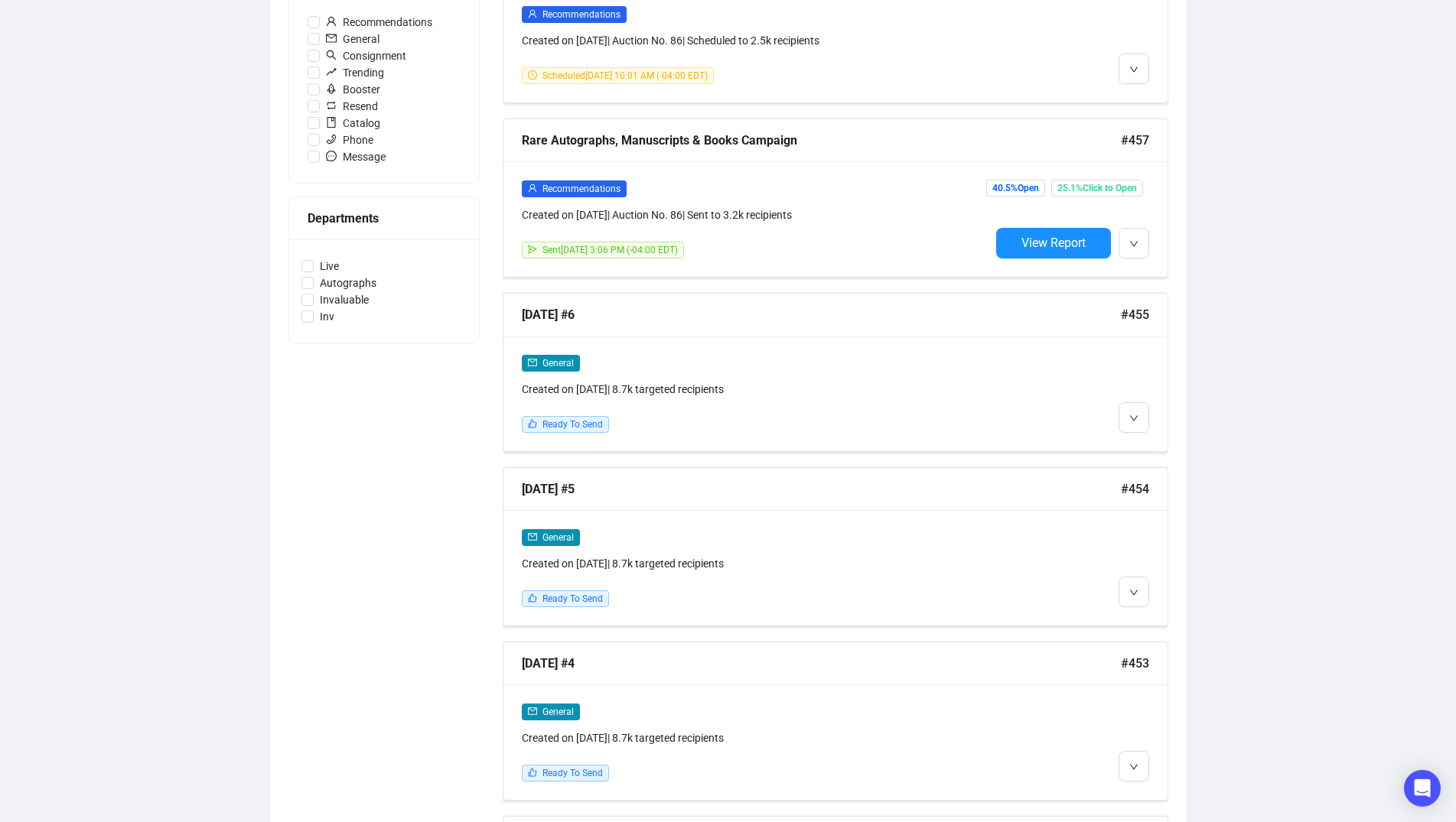
scroll to position [572, 0]
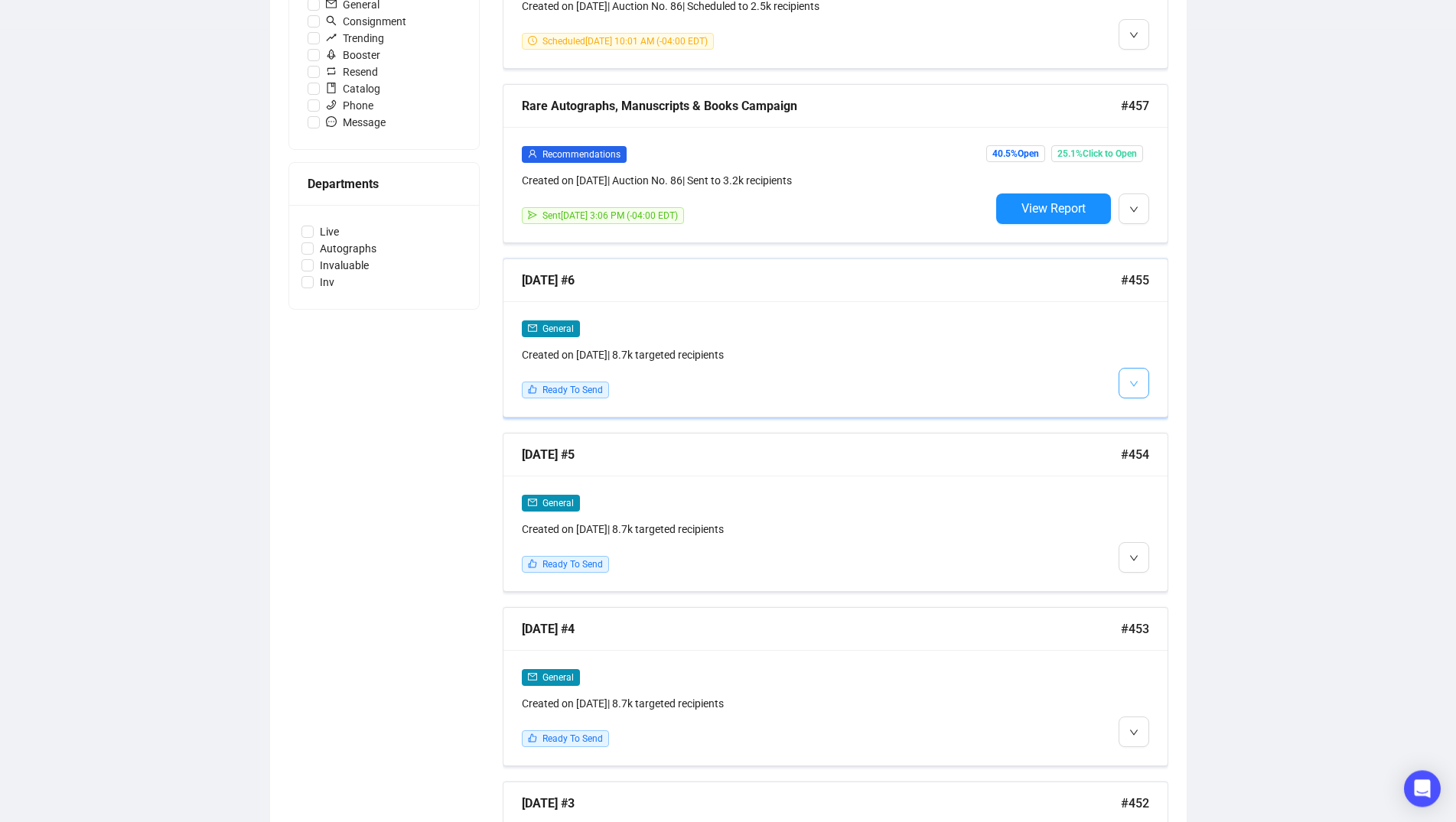
click at [1131, 376] on span "button" at bounding box center [1134, 382] width 9 height 19
click at [1140, 413] on img at bounding box center [1136, 414] width 12 height 12
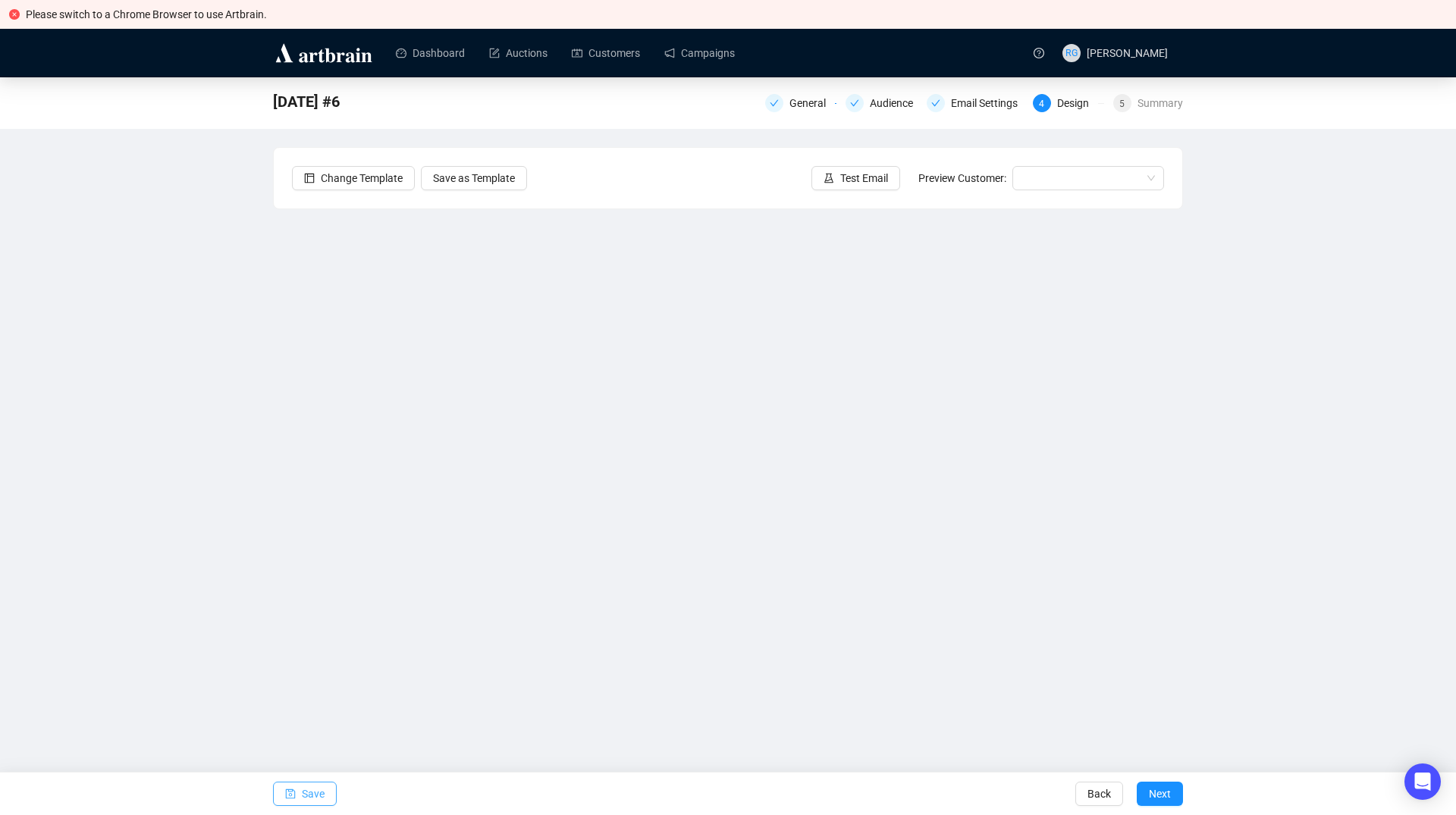
click at [310, 798] on span "Save" at bounding box center [313, 793] width 23 height 43
click at [451, 57] on link "Dashboard" at bounding box center [431, 53] width 69 height 39
